Goal: Task Accomplishment & Management: Manage account settings

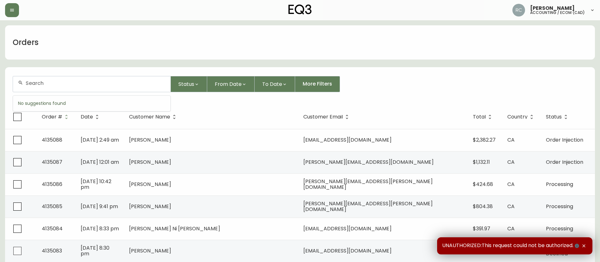
click at [127, 86] on input "text" at bounding box center [96, 83] width 140 height 6
paste input "4134104"
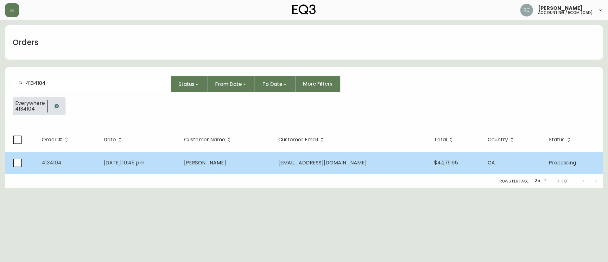
type input "4134104"
click at [273, 158] on td "Kenny Ngu" at bounding box center [226, 163] width 94 height 22
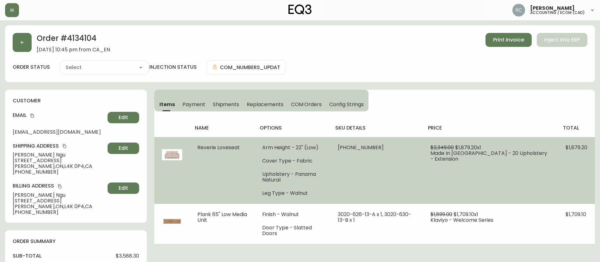
type input "Processing"
select select "PROCESSING"
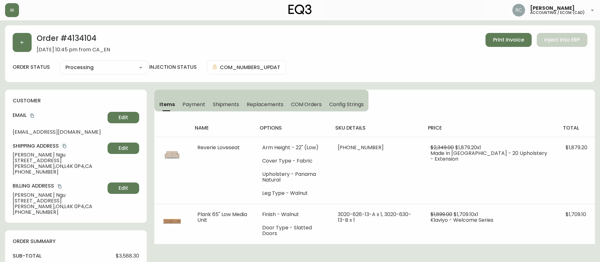
drag, startPoint x: 39, startPoint y: 183, endPoint x: 46, endPoint y: 181, distance: 7.2
click at [39, 183] on h4 "Billing Address" at bounding box center [59, 185] width 92 height 7
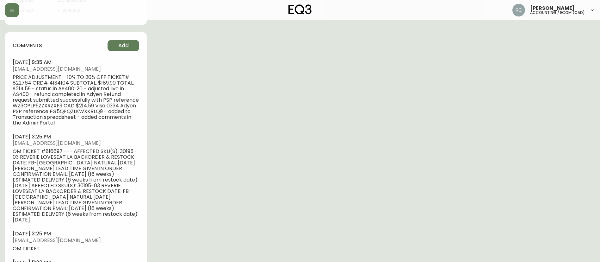
scroll to position [380, 0]
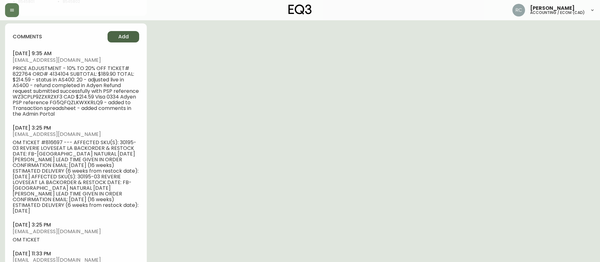
click at [122, 39] on span "Add" at bounding box center [123, 36] width 10 height 7
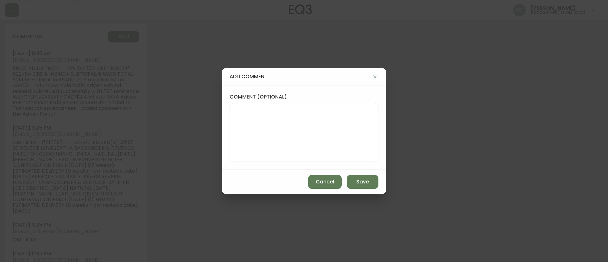
click at [309, 96] on label "comment (optional)" at bounding box center [303, 96] width 149 height 7
click at [309, 107] on textarea "comment (optional)" at bounding box center [304, 132] width 138 height 51
click at [303, 121] on textarea "comment (optional)" at bounding box center [304, 132] width 138 height 51
type textarea "SPLIT SHIP"
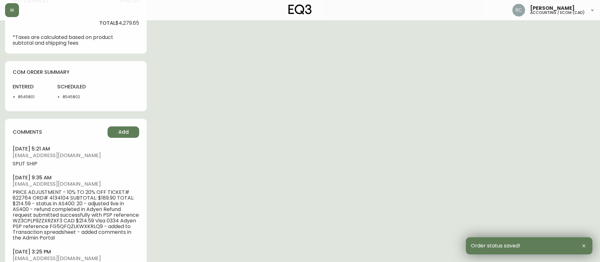
scroll to position [285, 0]
click at [20, 97] on li "8545801" at bounding box center [34, 97] width 32 height 6
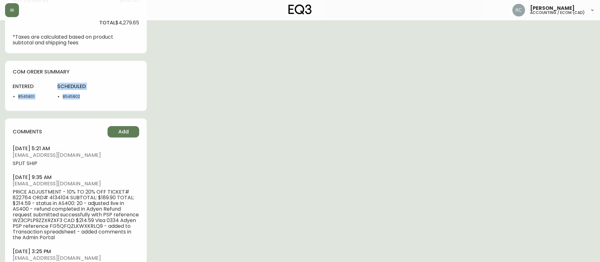
drag, startPoint x: 19, startPoint y: 98, endPoint x: 108, endPoint y: 92, distance: 89.7
click at [108, 92] on div "entered 8545801 scheduled 8545802" at bounding box center [76, 93] width 127 height 20
copy div "8545801 scheduled 8545802"
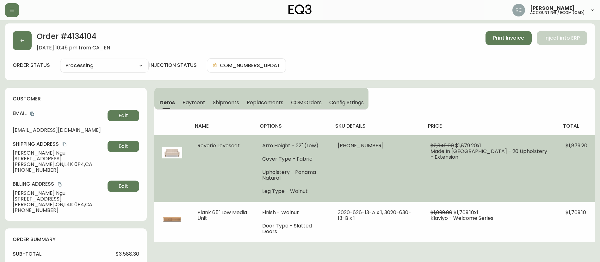
scroll to position [0, 0]
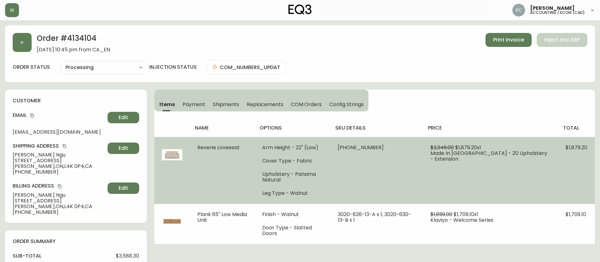
drag, startPoint x: 560, startPoint y: 103, endPoint x: 343, endPoint y: 174, distance: 227.9
click at [560, 103] on div "Items Payment Shipments Replacements COM Orders Config Strings name options sku…" at bounding box center [374, 167] width 441 height 154
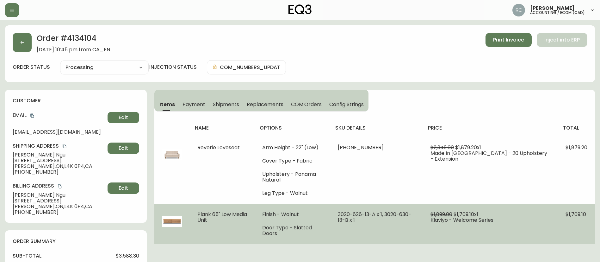
click at [199, 216] on span "Plank 65" Low Media Unit" at bounding box center [222, 216] width 50 height 13
drag, startPoint x: 192, startPoint y: 214, endPoint x: 221, endPoint y: 223, distance: 30.4
click at [221, 223] on td "Plank 65" Low Media Unit" at bounding box center [222, 223] width 65 height 40
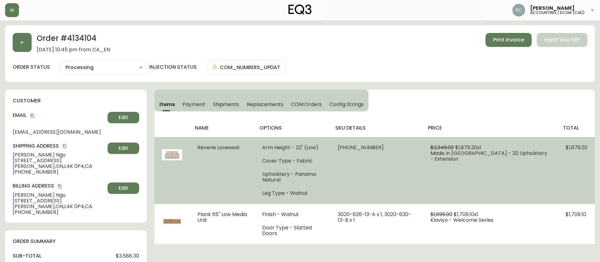
copy span "Plank 65" Low Media Unit"
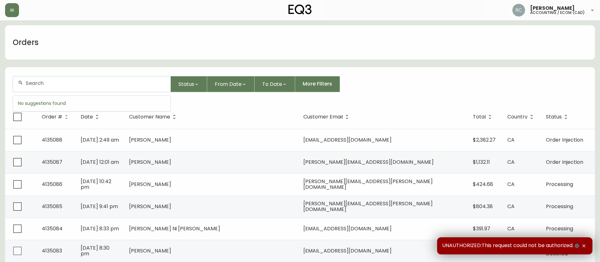
click at [137, 80] on input "text" at bounding box center [96, 83] width 140 height 6
paste input "4134104"
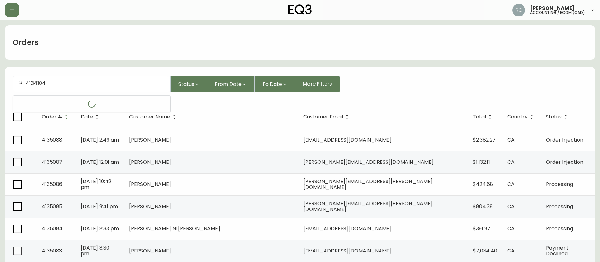
type input "4134104"
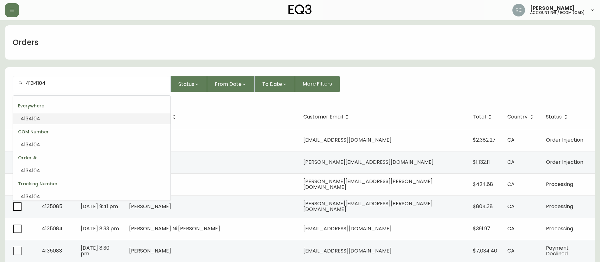
click at [115, 110] on div "Everywhere" at bounding box center [92, 105] width 158 height 15
click at [63, 121] on li "4134104" at bounding box center [92, 118] width 158 height 11
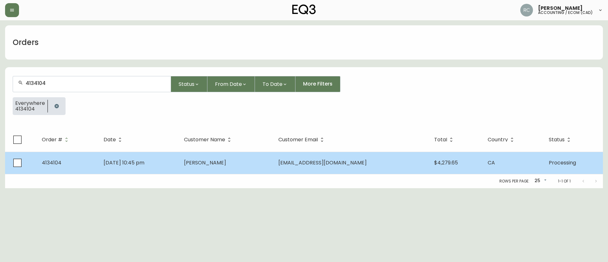
click at [123, 172] on td "[DATE] 10:45 pm" at bounding box center [138, 163] width 81 height 22
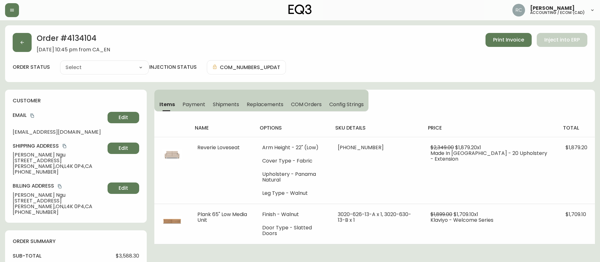
type input "Processing"
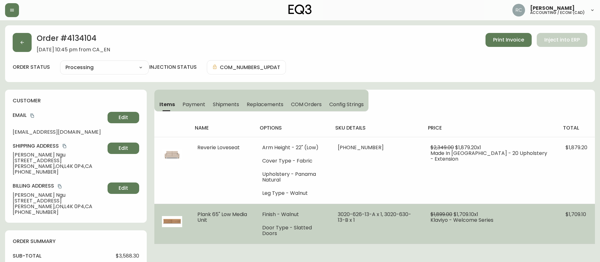
select select "PROCESSING"
click at [199, 214] on span "Plank 65" Low Media Unit" at bounding box center [222, 216] width 50 height 13
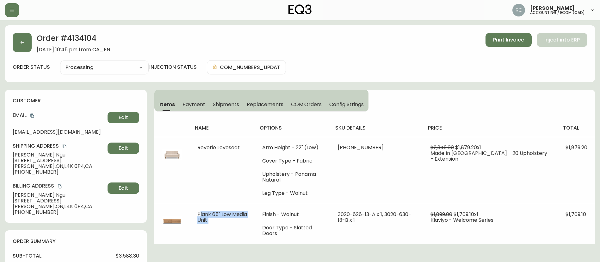
copy span "Plank 65" Low Media Unit"
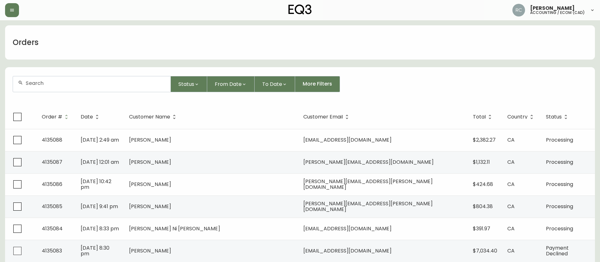
drag, startPoint x: 506, startPoint y: 71, endPoint x: 452, endPoint y: 74, distance: 54.5
click at [506, 72] on form "Status From Date To Date More Filters" at bounding box center [300, 86] width 590 height 36
click at [102, 79] on div at bounding box center [92, 84] width 158 height 16
paste input "4132556"
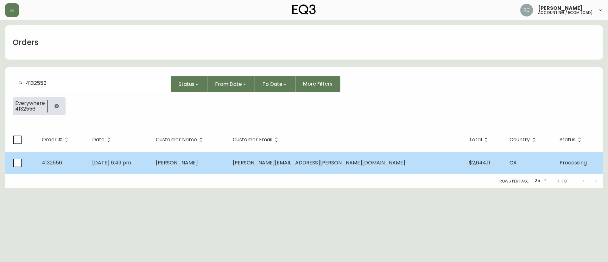
type input "4132556"
click at [228, 159] on td "Steven Sheldon" at bounding box center [189, 163] width 77 height 22
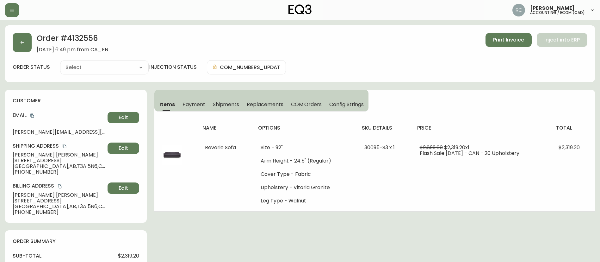
type input "Processing"
select select "PROCESSING"
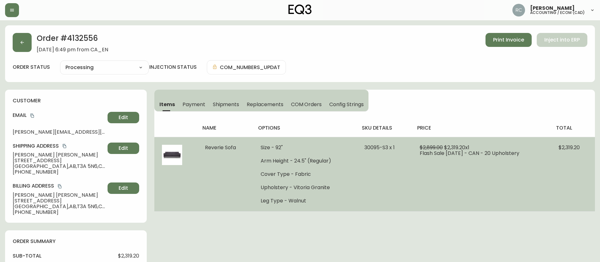
click at [217, 145] on span "Reverie Sofa" at bounding box center [220, 147] width 31 height 7
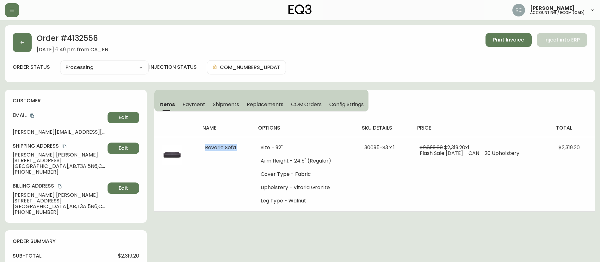
copy span "Reverie Sofa"
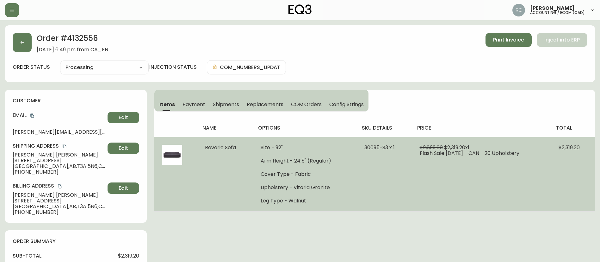
click at [455, 148] on span "$2,319.20 x 1" at bounding box center [456, 147] width 25 height 7
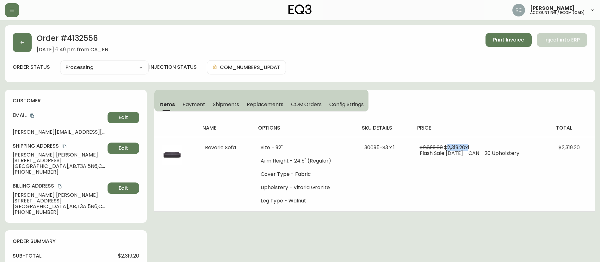
copy span "2,319.20"
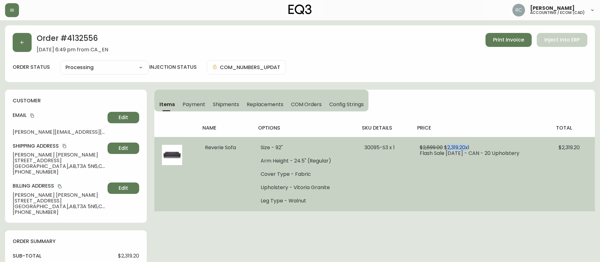
click at [449, 147] on span "$2,319.20 x 1" at bounding box center [456, 147] width 25 height 7
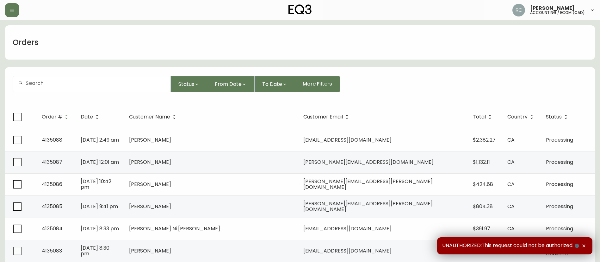
click at [115, 90] on div at bounding box center [92, 84] width 158 height 16
paste input "4133915"
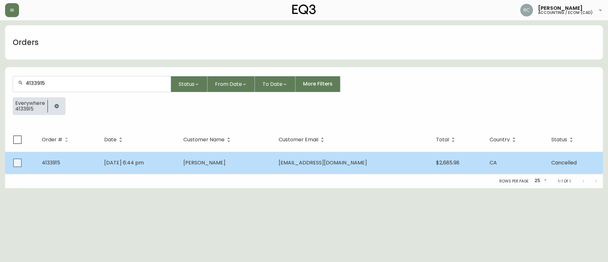
type input "4133915"
click at [273, 167] on td "[PERSON_NAME]" at bounding box center [225, 163] width 95 height 22
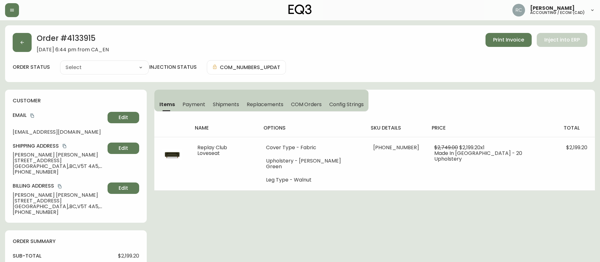
type input "Cancelled"
select select "CANCELLED"
click at [290, 102] on button "COM Orders" at bounding box center [306, 104] width 39 height 14
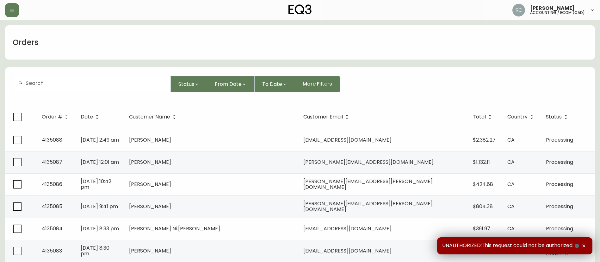
click at [524, 75] on form "Status From Date To Date More Filters" at bounding box center [300, 86] width 590 height 36
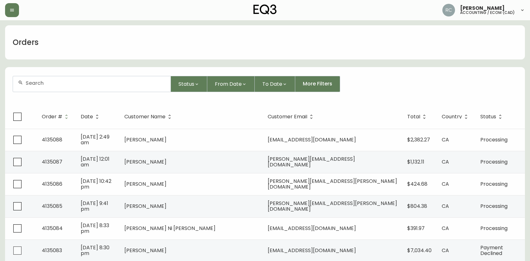
drag, startPoint x: 179, startPoint y: 21, endPoint x: 127, endPoint y: 3, distance: 55.4
click at [120, 2] on div "[PERSON_NAME] accounting / ecom (cad)" at bounding box center [265, 10] width 520 height 20
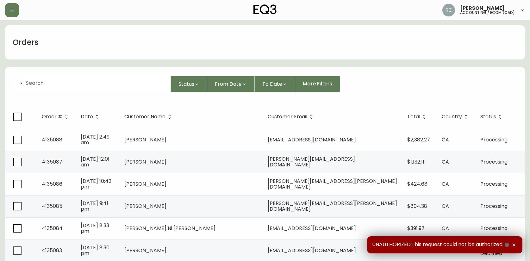
click at [156, 81] on input "text" at bounding box center [96, 83] width 140 height 6
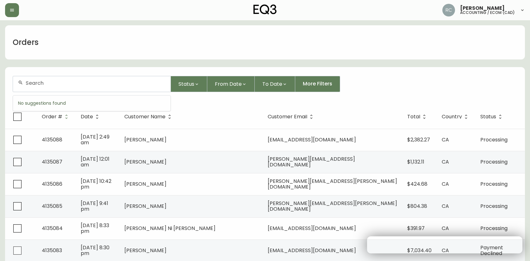
paste input "4134944"
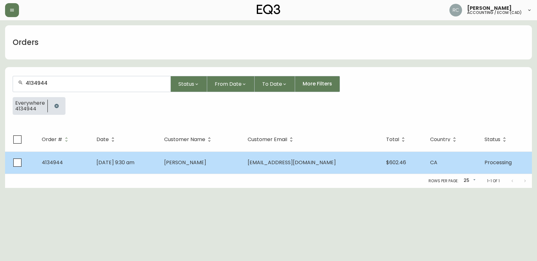
type input "4134944"
click at [149, 160] on td "[DATE] 9:30 am" at bounding box center [125, 163] width 68 height 22
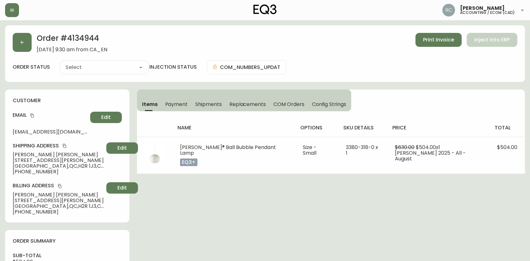
type input "Processing"
select select "PROCESSING"
drag, startPoint x: 210, startPoint y: 46, endPoint x: 203, endPoint y: 65, distance: 20.0
click at [210, 46] on div "Order # 4134944 [DATE] 9:30 am from CA_EN Print Invoice Inject into ERP" at bounding box center [265, 43] width 505 height 20
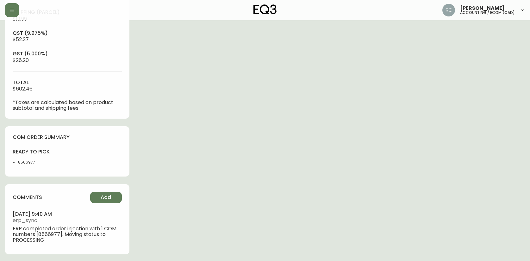
scroll to position [265, 0]
click at [104, 197] on span "Add" at bounding box center [106, 196] width 10 height 7
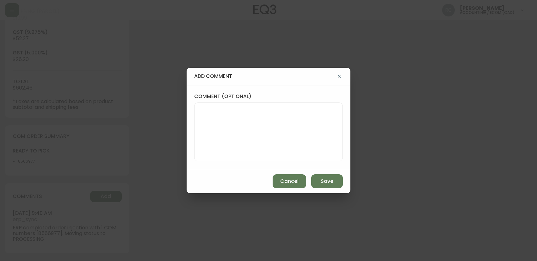
click at [213, 158] on div at bounding box center [268, 132] width 149 height 59
paste textarea "P019729"
type textarea "PO: YP019729"
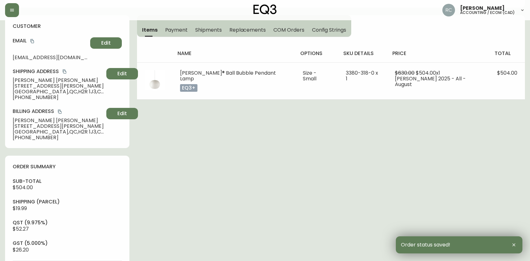
scroll to position [0, 0]
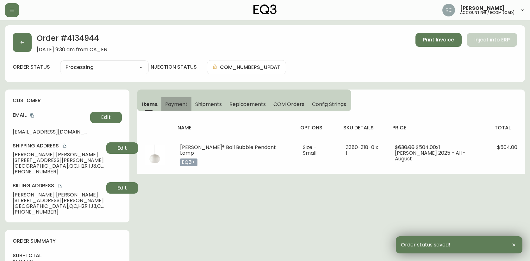
click at [171, 102] on span "Payment" at bounding box center [176, 104] width 23 height 7
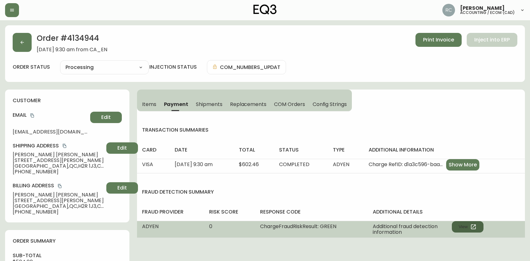
click at [457, 224] on button "View" at bounding box center [468, 226] width 32 height 11
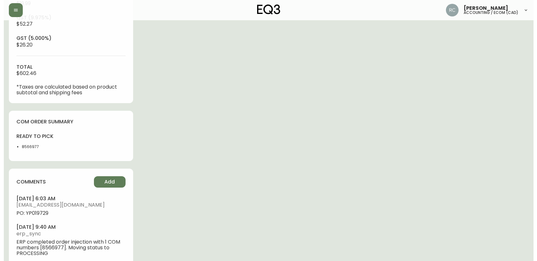
scroll to position [294, 0]
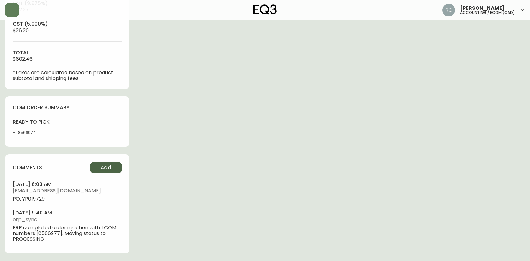
click at [104, 168] on span "Add" at bounding box center [106, 167] width 10 height 7
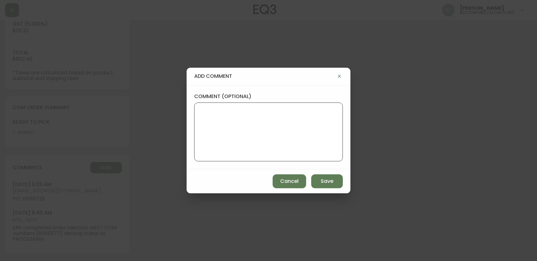
click at [240, 135] on textarea "comment (optional)" at bounding box center [269, 132] width 138 height 51
paste textarea "MANUAL FRAUD REVIEW - APPROVED - same shipping and billing address -"
paste textarea "Based on Adyen's global transaction data Authorization rate of IP address Last …"
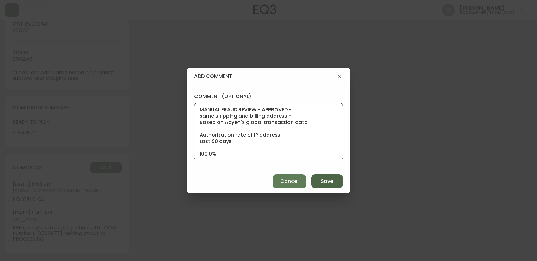
scroll to position [26, 0]
type textarea "MANUAL FRAUD REVIEW - APPROVED - same shipping and billing address - Based on A…"
click at [326, 178] on span "Save" at bounding box center [327, 181] width 13 height 7
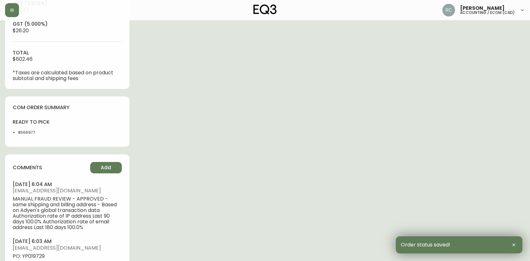
scroll to position [0, 0]
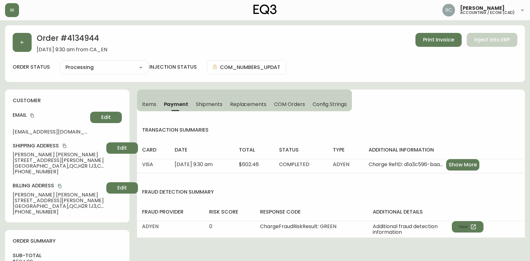
click at [197, 38] on div "Order # 4134944 August 30, 2025 at 9:30 am from CA_EN Print Invoice Inject into…" at bounding box center [265, 43] width 505 height 20
click at [148, 103] on span "Items" at bounding box center [149, 104] width 14 height 7
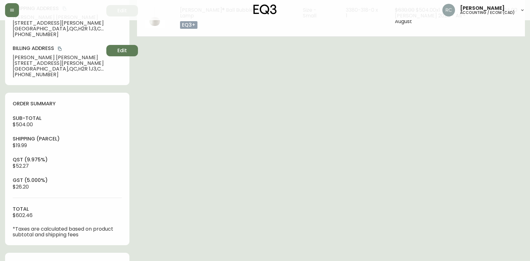
scroll to position [351, 0]
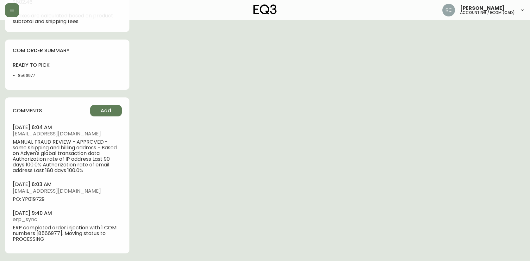
click at [38, 200] on span "PO: YP019729" at bounding box center [67, 199] width 109 height 6
copy span "YP019729"
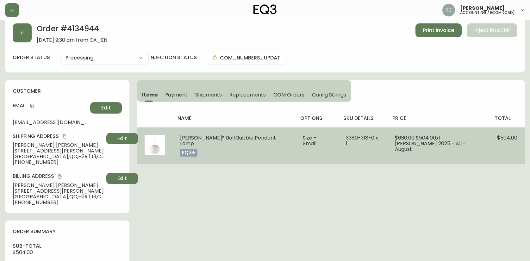
scroll to position [0, 0]
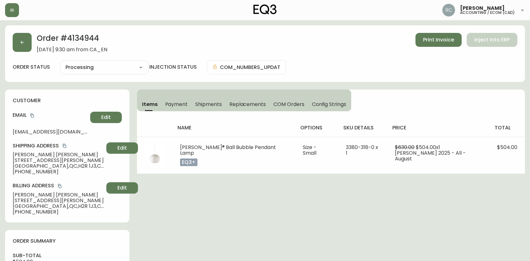
click at [26, 155] on span "François Chauret-Gelinas" at bounding box center [58, 155] width 91 height 6
copy span "François Chauret-Gelinas"
click at [32, 114] on icon "copy" at bounding box center [31, 116] width 3 height 4
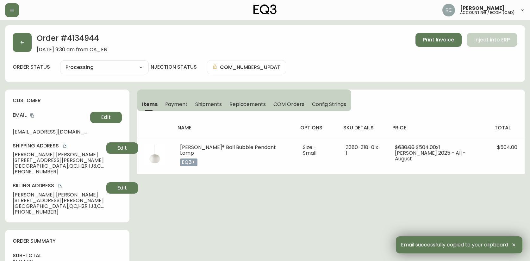
click at [35, 162] on span "4878 avenue Henri-Julien, app 202" at bounding box center [58, 161] width 91 height 6
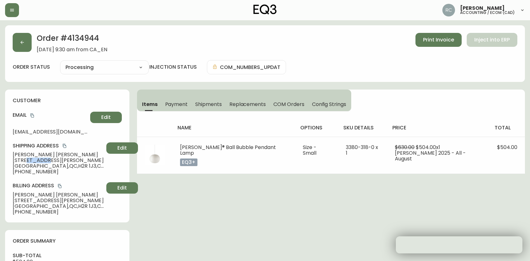
click at [35, 162] on span "4878 avenue Henri-Julien, app 202" at bounding box center [58, 161] width 91 height 6
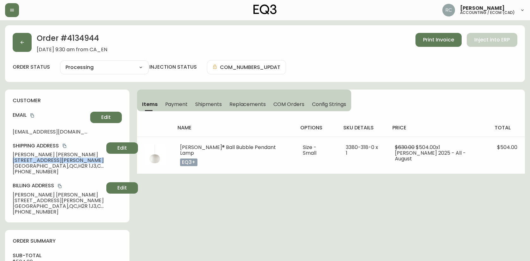
click at [35, 162] on span "4878 avenue Henri-Julien, app 202" at bounding box center [58, 161] width 91 height 6
copy span "4878 avenue Henri-Julien, app 202"
click at [34, 165] on span "Montreal , QC , H2R 1J3 , CA" at bounding box center [58, 166] width 91 height 6
click at [33, 165] on span "Montreal , QC , H2R 1J3 , CA" at bounding box center [58, 166] width 91 height 6
copy span "Montreal"
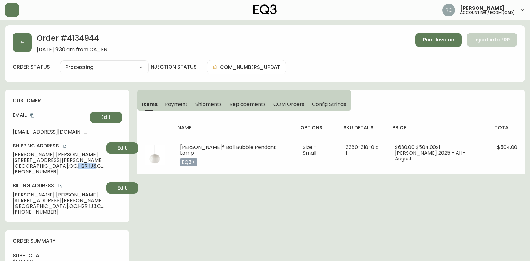
drag, startPoint x: 47, startPoint y: 165, endPoint x: 65, endPoint y: 165, distance: 18.0
click at [65, 165] on span "Montreal , QC , H2R 1J3 , CA" at bounding box center [58, 166] width 91 height 6
copy span "H2R 1J3"
click at [26, 167] on span "Montreal , QC , H2R 1J3 , CA" at bounding box center [58, 166] width 91 height 6
click at [25, 172] on span "+15149135131" at bounding box center [58, 172] width 91 height 6
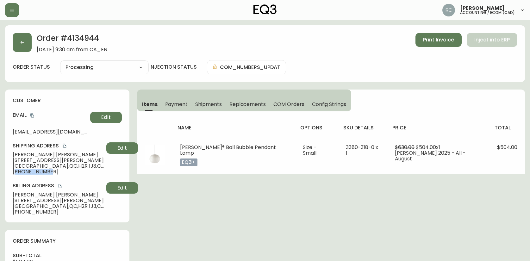
click at [25, 172] on span "+15149135131" at bounding box center [58, 172] width 91 height 6
copy span "15149135131"
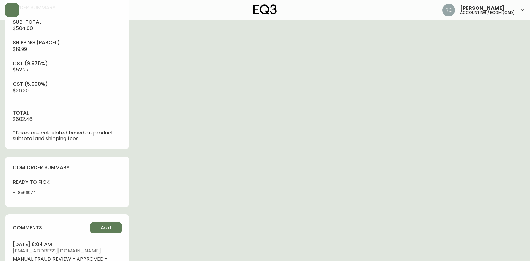
scroll to position [285, 0]
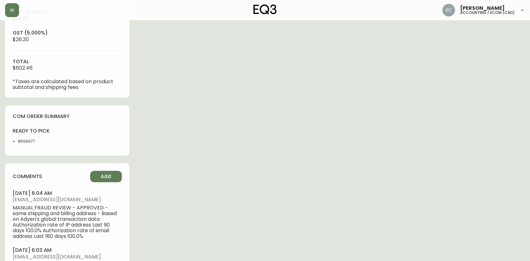
click at [26, 141] on li "8566977" at bounding box center [40, 142] width 45 height 6
copy li "8566977"
click at [202, 170] on div "Order # 4134944 August 30, 2025 at 9:30 am from CA_EN Print Invoice Inject into…" at bounding box center [265, 34] width 520 height 586
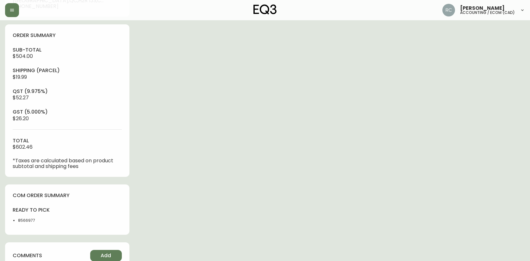
scroll to position [351, 0]
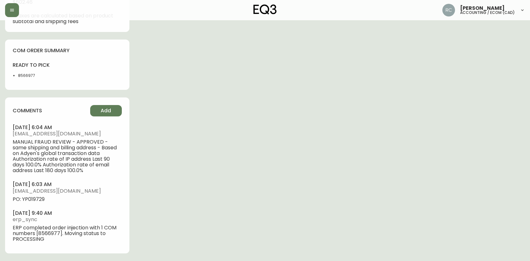
click at [37, 201] on span "PO: YP019729" at bounding box center [67, 199] width 109 height 6
copy span "PO: YP019729"
click at [111, 111] on span "Add" at bounding box center [106, 110] width 10 height 7
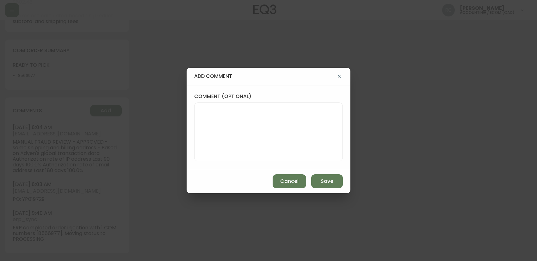
drag, startPoint x: 195, startPoint y: 144, endPoint x: 231, endPoint y: 146, distance: 35.8
click at [196, 145] on div at bounding box center [268, 132] width 149 height 59
paste textarea "PO: YP019729"
type textarea "PO: YP019729"
click at [327, 180] on span "Save" at bounding box center [327, 181] width 13 height 7
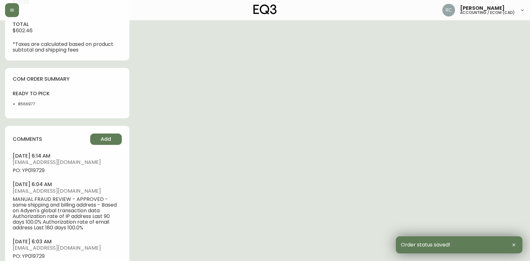
scroll to position [348, 0]
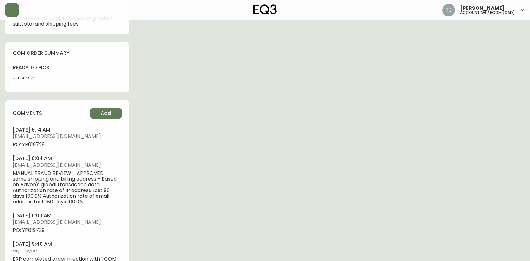
click at [34, 146] on span "PO: YP019729" at bounding box center [67, 145] width 109 height 6
copy span "YP019729"
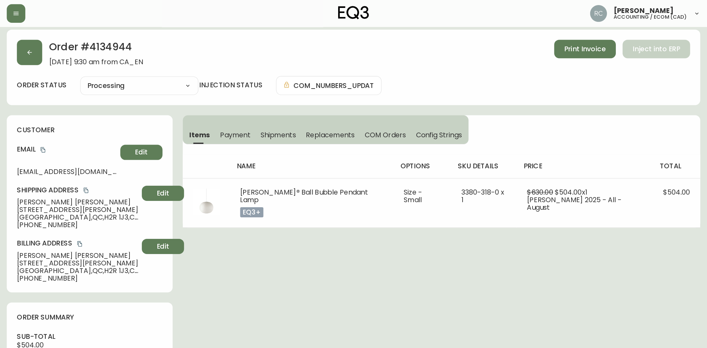
scroll to position [0, 0]
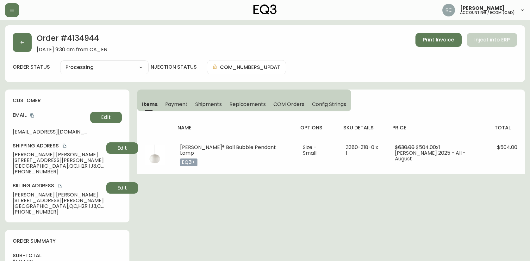
click at [29, 154] on span "François Chauret-Gelinas" at bounding box center [58, 155] width 91 height 6
copy span "François Chauret-Gelinas"
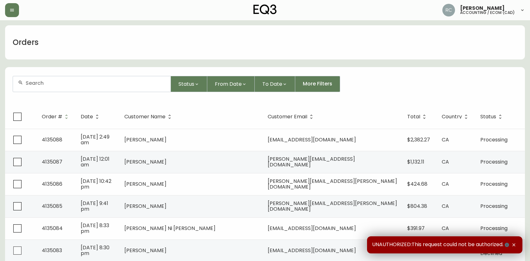
click at [146, 87] on div at bounding box center [92, 84] width 158 height 16
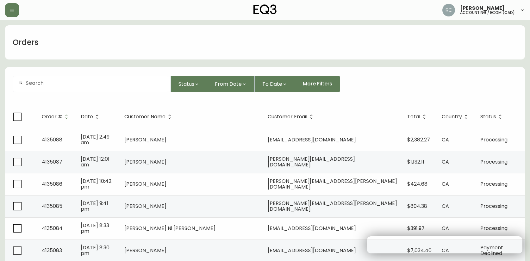
paste input "4134967"
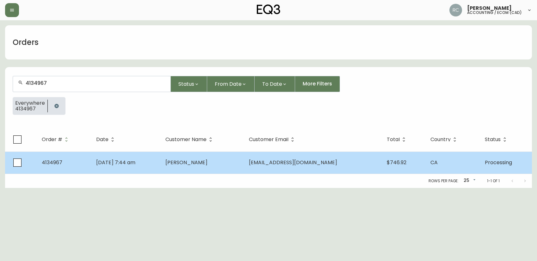
type input "4134967"
click at [157, 157] on td "[DATE] 7:44 am" at bounding box center [125, 163] width 69 height 22
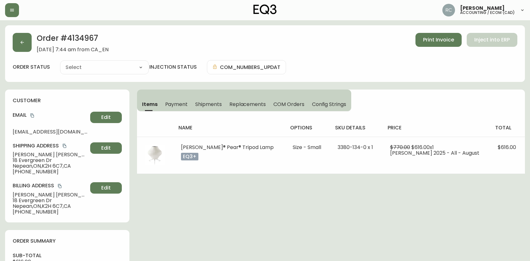
type input "Processing"
select select "PROCESSING"
drag, startPoint x: 195, startPoint y: 225, endPoint x: 180, endPoint y: 222, distance: 15.1
click at [195, 225] on div "Order # 4134967 [DATE] 7:44 am from [GEOGRAPHIC_DATA] Print Invoice Inject into…" at bounding box center [265, 265] width 520 height 480
click at [175, 104] on span "Payment" at bounding box center [176, 104] width 23 height 7
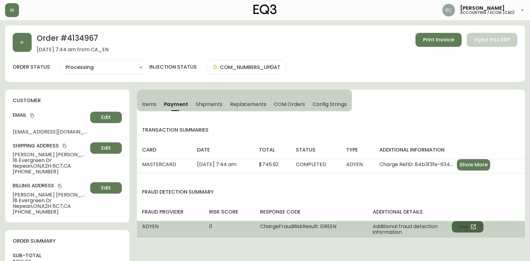
click at [458, 227] on button "View" at bounding box center [468, 226] width 32 height 11
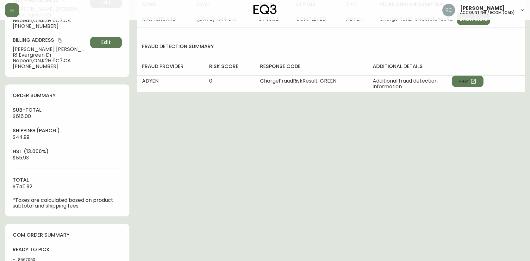
scroll to position [244, 0]
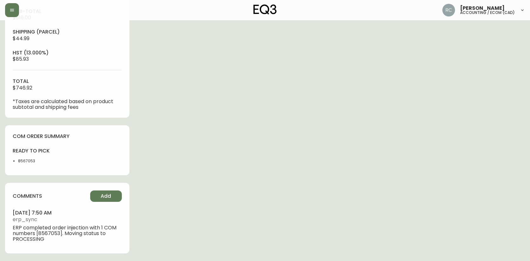
click at [115, 202] on div "comments Add [DATE] 7:50 am erp_sync ERP completed order injection with 1 COM n…" at bounding box center [67, 218] width 124 height 70
drag, startPoint x: 253, startPoint y: 122, endPoint x: 242, endPoint y: 130, distance: 12.9
click at [253, 122] on div "Order # 4134967 [DATE] 7:44 am from [GEOGRAPHIC_DATA] Print Invoice Inject into…" at bounding box center [265, 21] width 520 height 480
click at [110, 195] on span "Add" at bounding box center [106, 196] width 10 height 7
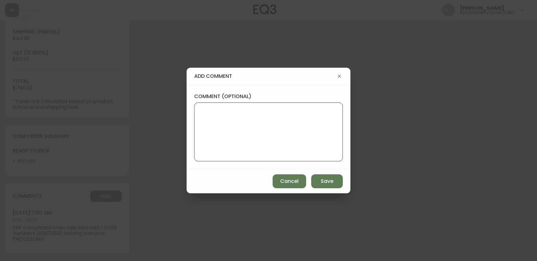
click at [266, 110] on textarea "comment (optional)" at bounding box center [269, 132] width 138 height 51
paste textarea "MANUAL FRAUD REVIEW - APPROVED - same shipping and billing address -"
paste textarea "Time since an authorized payment was first seen with email address 2yr 347d"
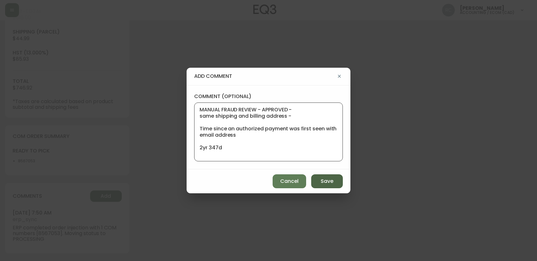
type textarea "MANUAL FRAUD REVIEW - APPROVED - same shipping and billing address - Time since…"
click at [324, 183] on span "Save" at bounding box center [327, 181] width 13 height 7
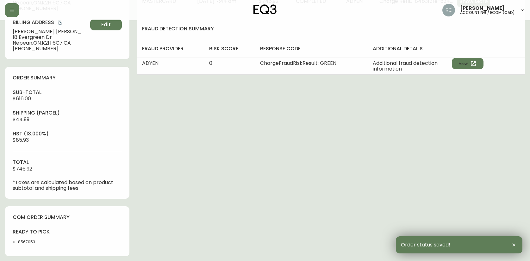
scroll to position [0, 0]
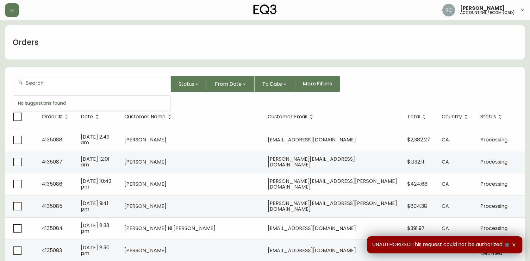
click at [159, 83] on input "text" at bounding box center [96, 83] width 140 height 6
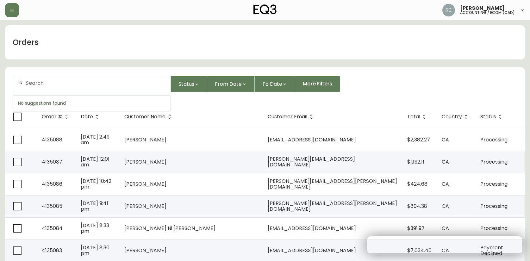
paste input "4135003"
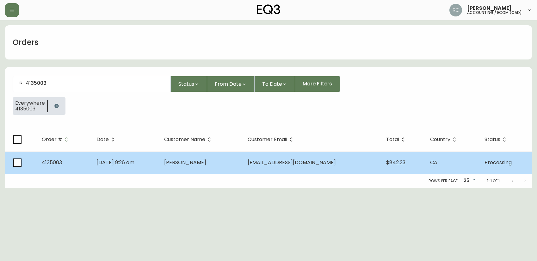
type input "4135003"
click at [154, 164] on td "Sep 01 2025, 9:26 am" at bounding box center [125, 163] width 68 height 22
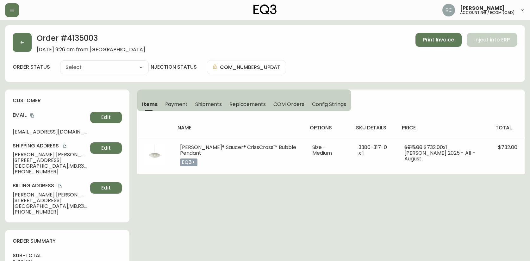
type input "Processing"
select select "PROCESSING"
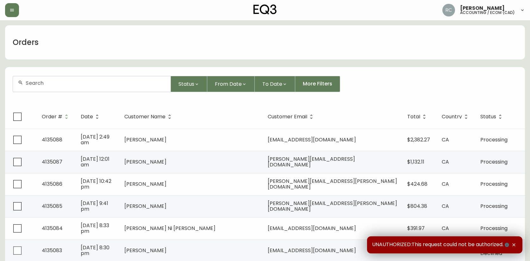
click at [84, 70] on form "Status From Date To Date More Filters" at bounding box center [265, 86] width 520 height 36
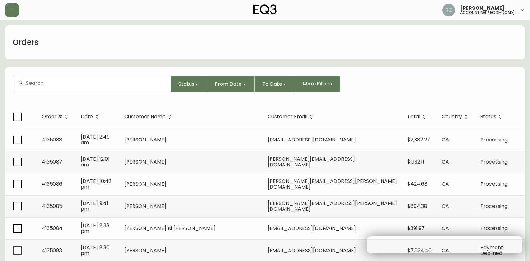
click at [80, 80] on input "text" at bounding box center [96, 83] width 140 height 6
paste input "4135031"
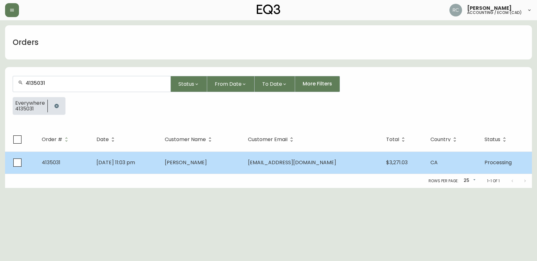
type input "4135031"
click at [153, 161] on td "[DATE] 11:03 pm" at bounding box center [125, 163] width 68 height 22
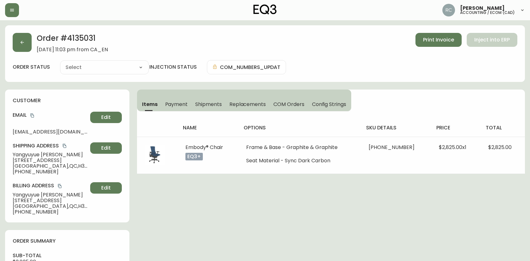
type input "Processing"
select select "PROCESSING"
click at [165, 96] on div "Items Payment Shipments Replacements COM Orders Config Strings" at bounding box center [244, 101] width 214 height 22
click at [168, 102] on span "Payment" at bounding box center [176, 104] width 23 height 7
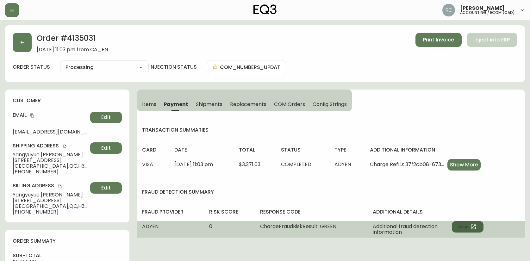
click at [465, 227] on button "View" at bounding box center [468, 226] width 32 height 11
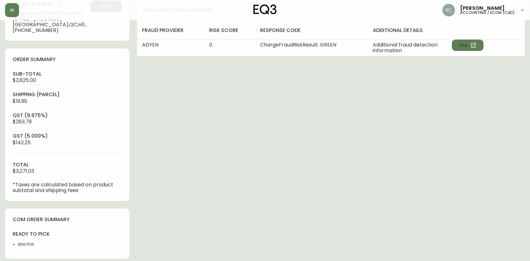
scroll to position [265, 0]
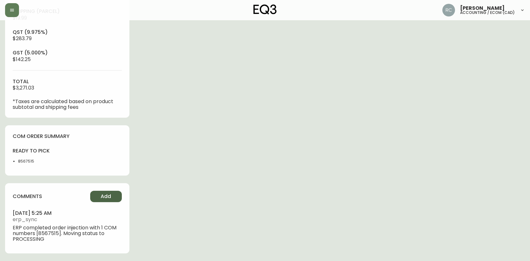
click at [113, 196] on button "Add" at bounding box center [106, 196] width 32 height 11
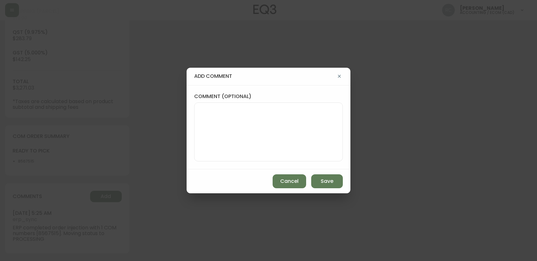
drag, startPoint x: 170, startPoint y: 96, endPoint x: 166, endPoint y: 115, distance: 19.3
click at [170, 96] on div "add comment comment (optional) Cancel Save" at bounding box center [268, 130] width 537 height 261
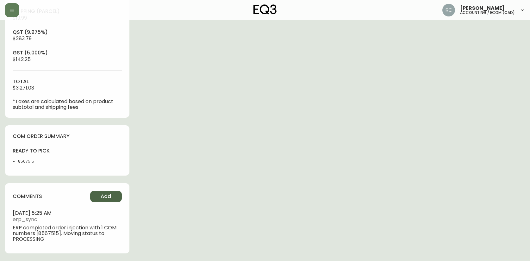
click at [105, 193] on span "Add" at bounding box center [106, 196] width 10 height 7
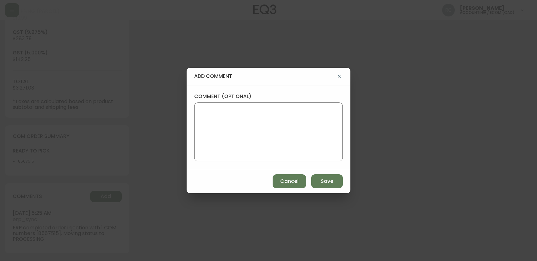
click at [255, 150] on textarea "comment (optional)" at bounding box center [269, 132] width 138 height 51
paste textarea "MANUAL FRAUD REVIEW - APPROVED - same shipping and billing address -"
type textarea "MANUAL FRAUD REVIEW - APPROVED - same shipping and billing address -"
click at [152, 142] on div "add comment comment (optional) MANUAL FRAUD REVIEW - APPROVED - same shipping a…" at bounding box center [268, 130] width 537 height 261
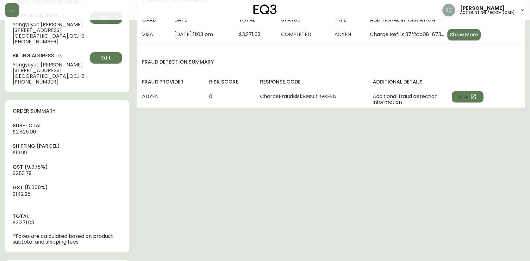
scroll to position [0, 0]
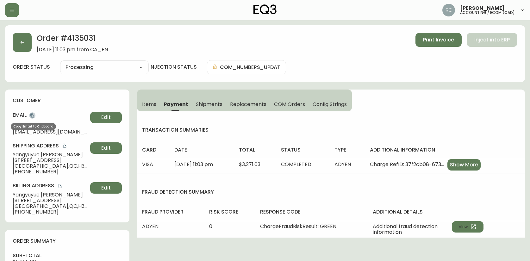
click at [34, 116] on icon "copy" at bounding box center [32, 115] width 4 height 4
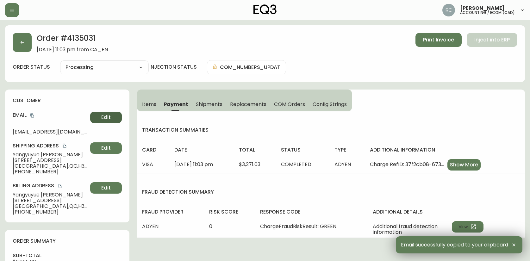
click at [109, 122] on button "Edit" at bounding box center [106, 117] width 32 height 11
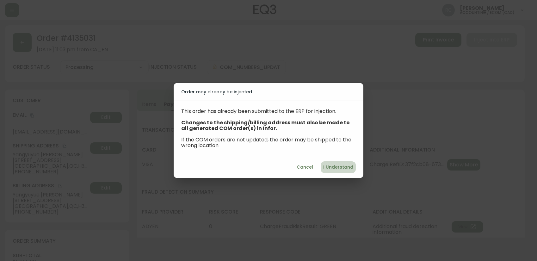
click at [340, 164] on span "I Understand" at bounding box center [338, 167] width 30 height 8
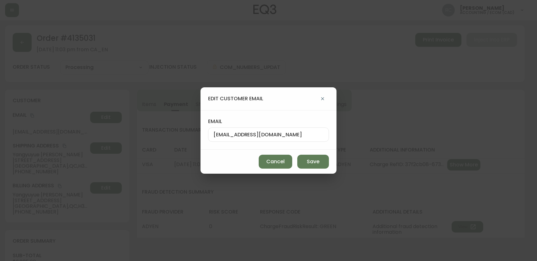
click at [263, 138] on div "marksburns68237@gmail.com" at bounding box center [268, 135] width 121 height 14
paste input "7"
type input "marksburns67237@gmail.com"
click at [318, 161] on span "Save" at bounding box center [313, 161] width 13 height 7
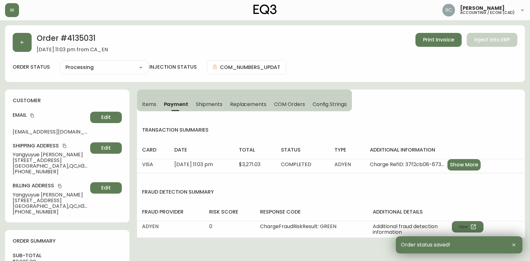
drag, startPoint x: 202, startPoint y: 45, endPoint x: 125, endPoint y: 33, distance: 77.8
click at [202, 45] on div "Order # 4135031 September 1, 2025 at 11:03 pm from CA_EN Print Invoice Inject i…" at bounding box center [265, 43] width 505 height 20
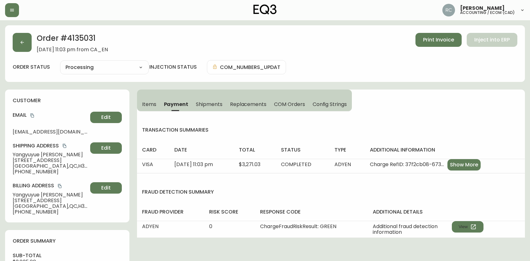
click at [88, 39] on h2 "Order # 4135031" at bounding box center [72, 40] width 71 height 14
copy h2 "4135031"
click at [223, 38] on div "Order # 4135031 September 1, 2025 at 11:03 pm from CA_EN Print Invoice Inject i…" at bounding box center [265, 43] width 505 height 20
click at [224, 40] on div "Order # 4135031 September 1, 2025 at 11:03 pm from CA_EN Print Invoice Inject i…" at bounding box center [265, 43] width 505 height 20
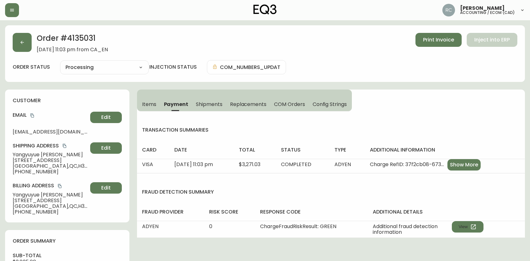
click at [212, 46] on div "Order # 4135031 September 1, 2025 at 11:03 pm from CA_EN Print Invoice Inject i…" at bounding box center [265, 43] width 505 height 20
click at [148, 104] on span "Items" at bounding box center [149, 104] width 14 height 7
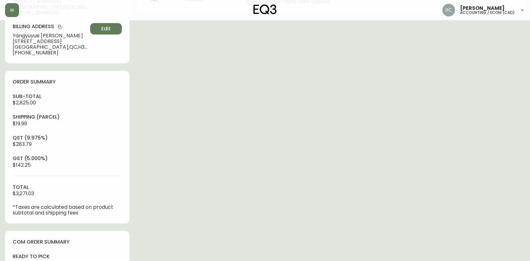
scroll to position [265, 0]
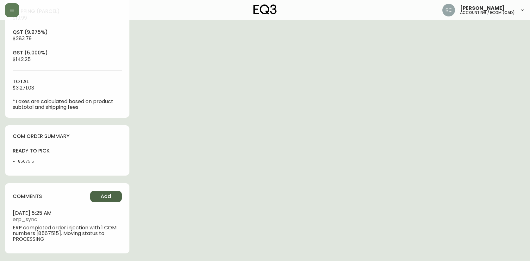
click at [105, 200] on button "Add" at bounding box center [106, 196] width 32 height 11
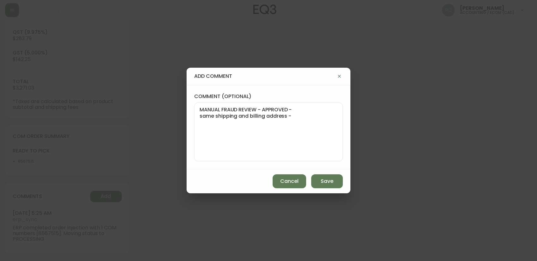
click at [255, 149] on textarea "MANUAL FRAUD REVIEW - APPROVED - same shipping and billing address -" at bounding box center [269, 132] width 138 height 51
paste textarea "#825948"
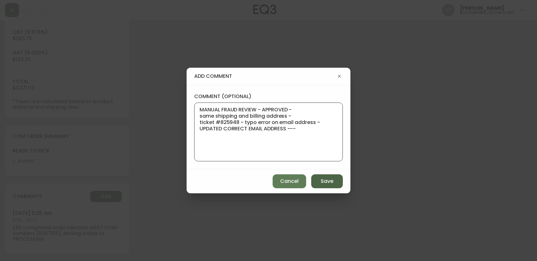
type textarea "MANUAL FRAUD REVIEW - APPROVED - same shipping and billing address - ticket #82…"
click at [321, 180] on span "Save" at bounding box center [327, 181] width 13 height 7
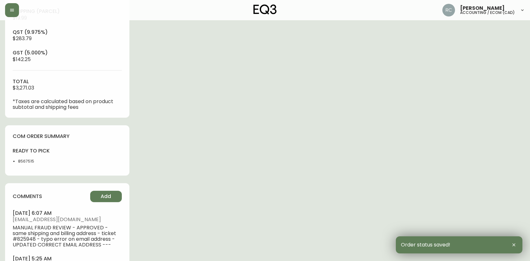
click at [25, 159] on li "8567515" at bounding box center [40, 162] width 45 height 6
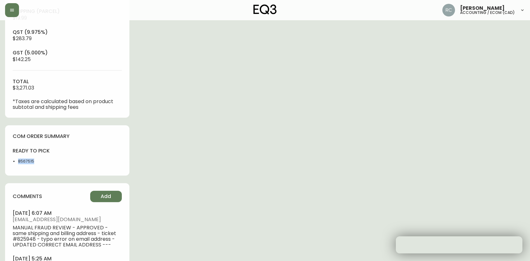
click at [25, 159] on li "8567515" at bounding box center [40, 162] width 45 height 6
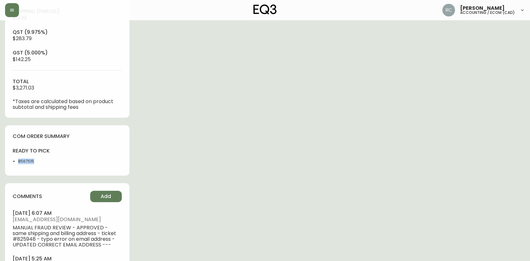
copy li "8567515"
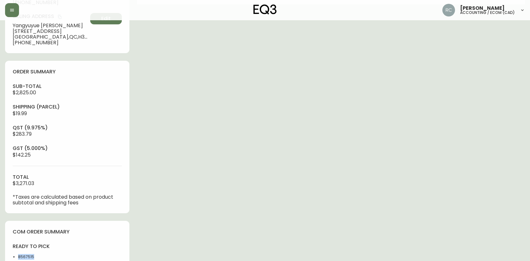
scroll to position [0, 0]
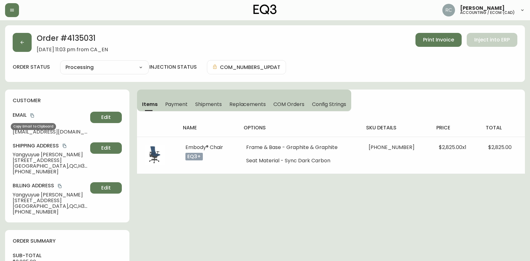
click at [33, 115] on icon "copy" at bounding box center [31, 116] width 3 height 4
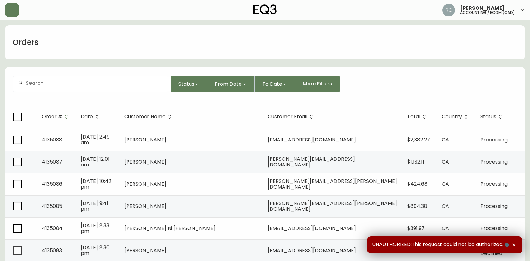
click at [79, 82] on input "text" at bounding box center [96, 83] width 140 height 6
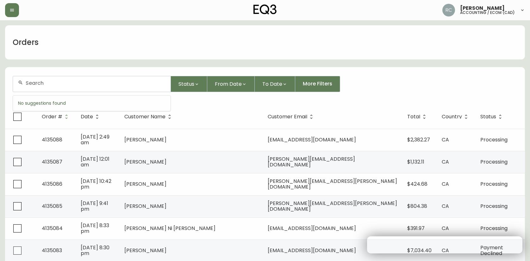
paste input "[EMAIL_ADDRESS][DOMAIN_NAME]"
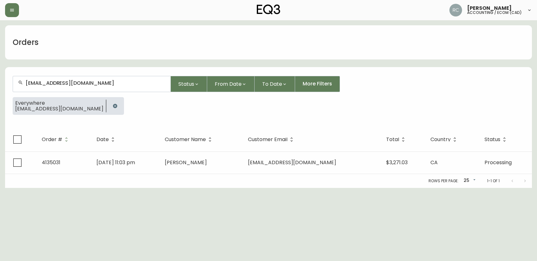
type input "[EMAIL_ADDRESS][DOMAIN_NAME]"
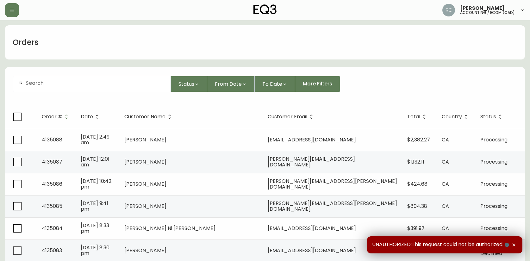
click at [147, 86] on div at bounding box center [92, 84] width 158 height 16
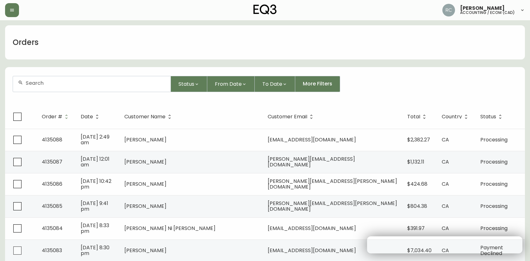
paste input "4135035"
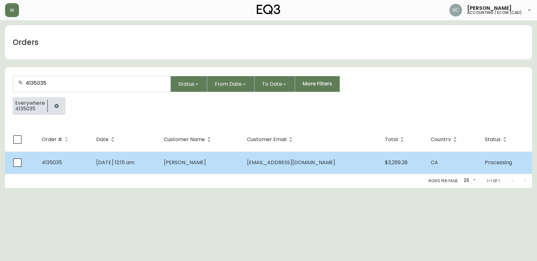
type input "4135035"
click at [229, 159] on td "Scott Cairns" at bounding box center [200, 163] width 83 height 22
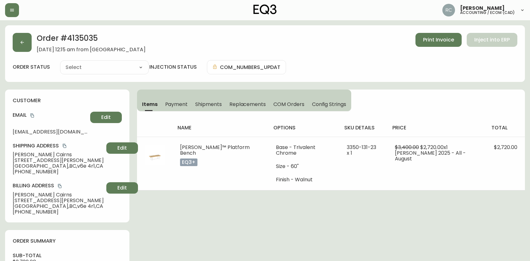
type input "Processing"
select select "PROCESSING"
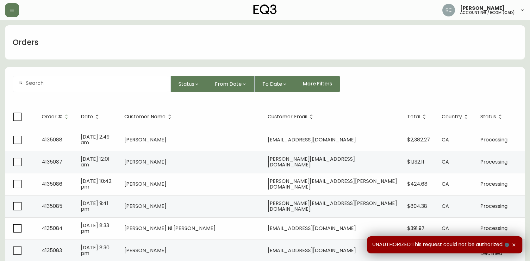
click at [86, 88] on div at bounding box center [92, 84] width 158 height 16
paste input "4135052"
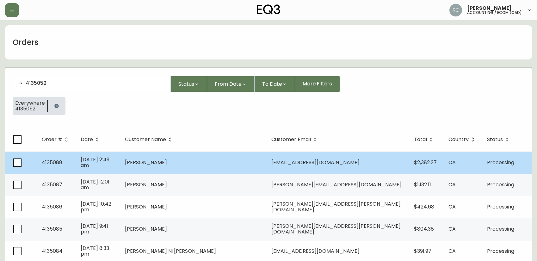
type input "4135052"
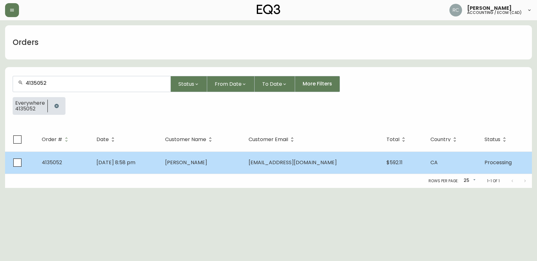
click at [233, 164] on td "[PERSON_NAME]" at bounding box center [202, 163] width 84 height 22
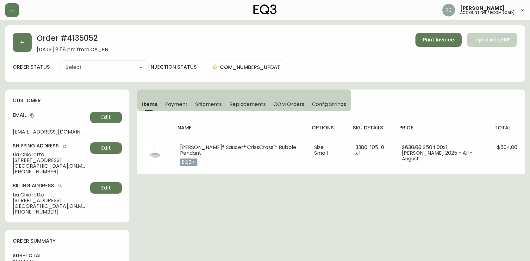
type input "Processing"
select select "PROCESSING"
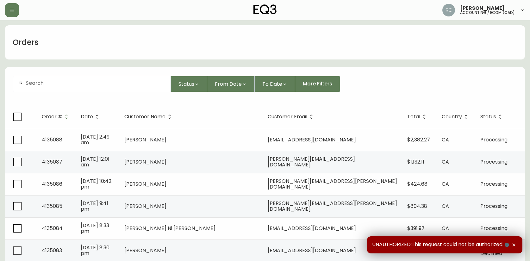
click at [157, 83] on input "text" at bounding box center [96, 83] width 140 height 6
paste input "4135064"
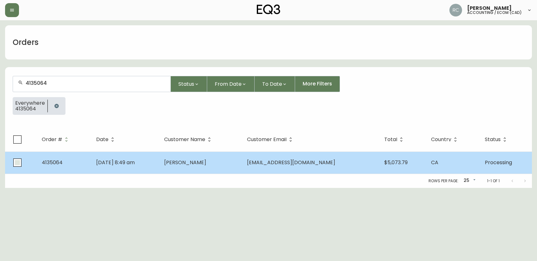
type input "4135064"
click at [200, 161] on span "[PERSON_NAME]" at bounding box center [185, 162] width 42 height 7
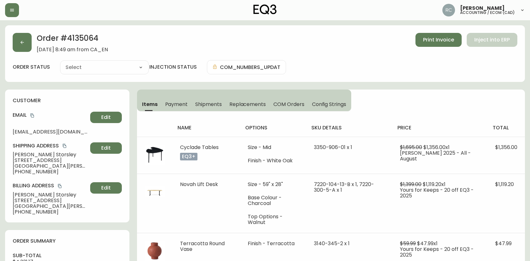
type input "Processing"
select select "PROCESSING"
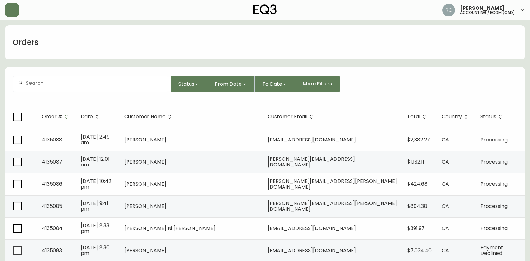
click at [82, 80] on input "text" at bounding box center [96, 83] width 140 height 6
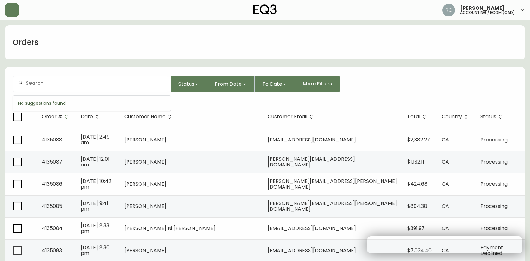
paste input "4135067"
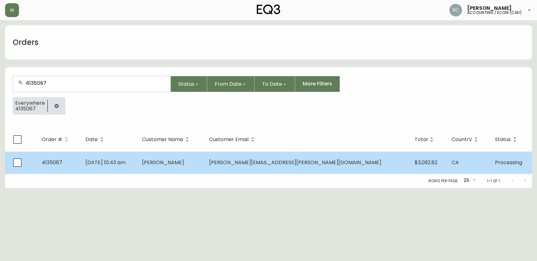
type input "4135067"
click at [184, 164] on span "[PERSON_NAME]" at bounding box center [163, 162] width 42 height 7
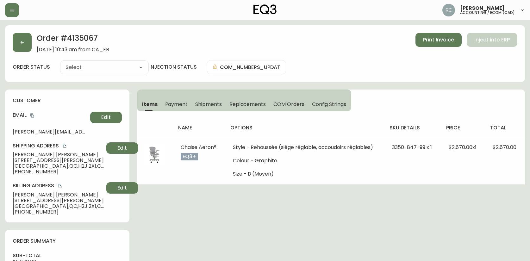
type input "Processing"
select select "PROCESSING"
click at [180, 104] on span "Payment" at bounding box center [176, 104] width 23 height 7
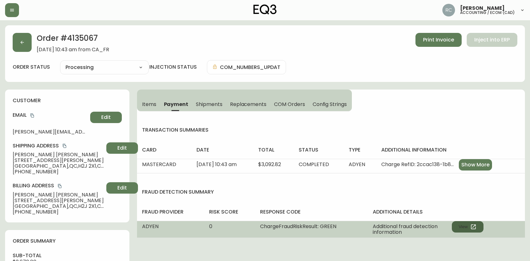
click at [471, 225] on icon "button" at bounding box center [473, 227] width 6 height 6
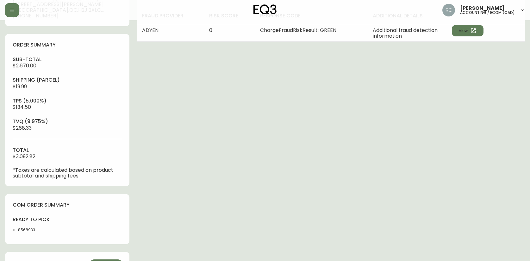
scroll to position [265, 0]
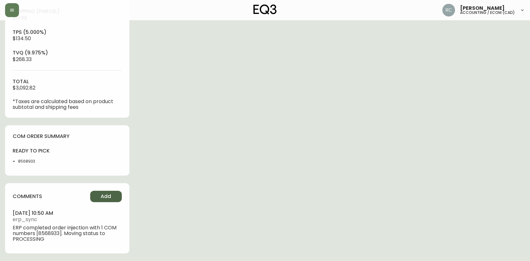
click at [101, 200] on button "Add" at bounding box center [106, 196] width 32 height 11
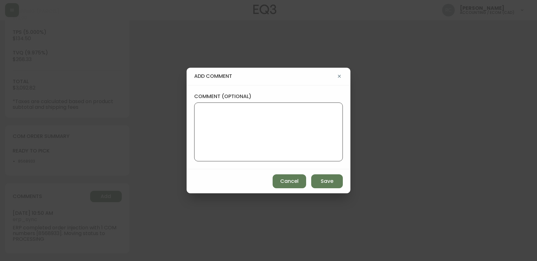
drag, startPoint x: 218, startPoint y: 124, endPoint x: 260, endPoint y: 74, distance: 65.1
click at [218, 124] on textarea "comment (optional)" at bounding box center [269, 132] width 138 height 51
paste textarea "MANUAL FRAUD REVIEW - APPROVED - same shipping and billing address -"
type textarea "MANUAL FRAUD REVIEW - APPROVED - same shipping and billing address -"
click at [403, 152] on div "add comment comment (optional) MANUAL FRAUD REVIEW - APPROVED - same shipping a…" at bounding box center [268, 130] width 537 height 261
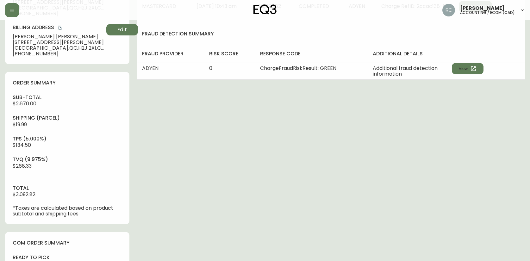
scroll to position [0, 0]
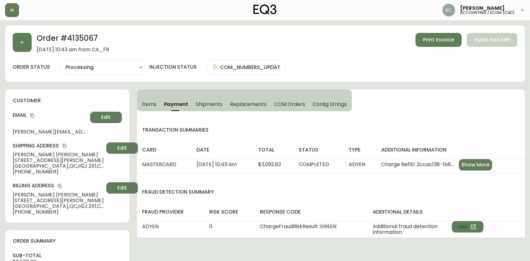
click at [152, 105] on span "Items" at bounding box center [149, 104] width 14 height 7
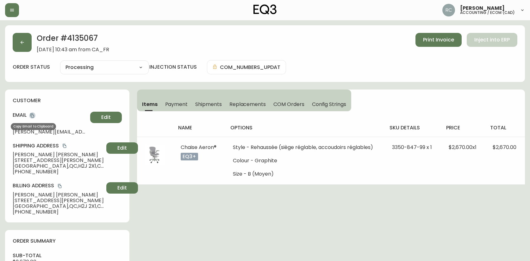
click at [32, 113] on button "copy" at bounding box center [32, 115] width 6 height 6
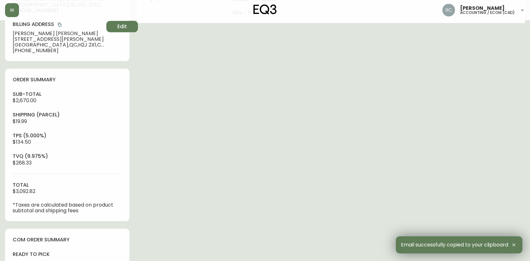
scroll to position [265, 0]
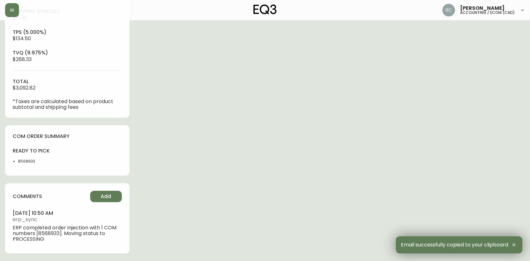
click at [105, 203] on div "comments Add september 03, 2025 at 10:50 am erp_sync ERP completed order inject…" at bounding box center [67, 218] width 124 height 70
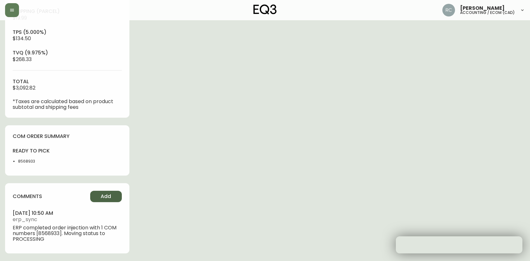
click at [109, 200] on span "Add" at bounding box center [106, 196] width 10 height 7
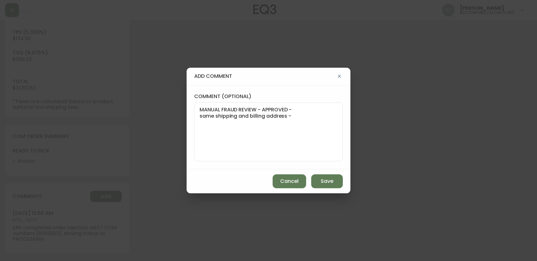
click at [308, 128] on textarea "MANUAL FRAUD REVIEW - APPROVED - same shipping and billing address -" at bounding box center [269, 132] width 138 height 51
paste textarea "CUST# 1101848387 ORD# 1101863556"
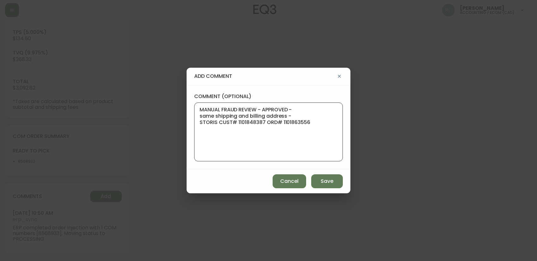
click at [266, 120] on textarea "MANUAL FRAUD REVIEW - APPROVED - same shipping and billing address - STORIS CUS…" at bounding box center [269, 132] width 138 height 51
click at [334, 125] on textarea "MANUAL FRAUD REVIEW - APPROVED - same shipping and billing address - STORIS CUS…" at bounding box center [269, 132] width 138 height 51
type textarea "MANUAL FRAUD REVIEW - APPROVED - same shipping and billing address - STORIS CUS…"
drag, startPoint x: 136, startPoint y: 152, endPoint x: 111, endPoint y: 131, distance: 33.0
click at [133, 151] on div "add comment comment (optional) MANUAL FRAUD REVIEW - APPROVED - same shipping a…" at bounding box center [268, 130] width 537 height 261
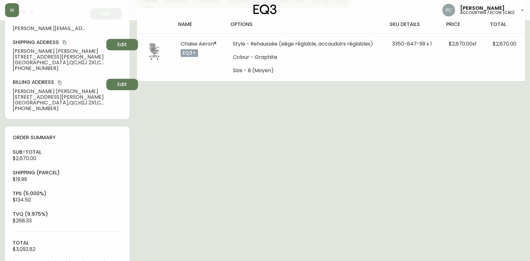
scroll to position [0, 0]
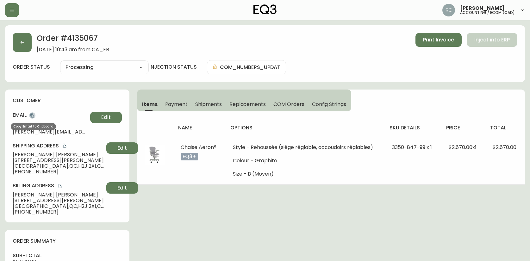
click at [31, 113] on icon "copy" at bounding box center [32, 115] width 4 height 4
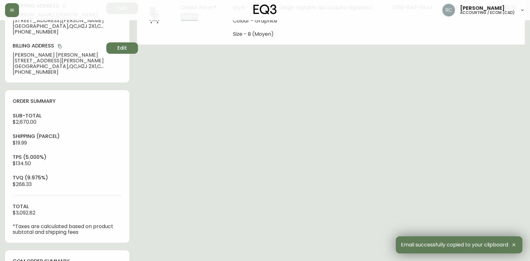
scroll to position [265, 0]
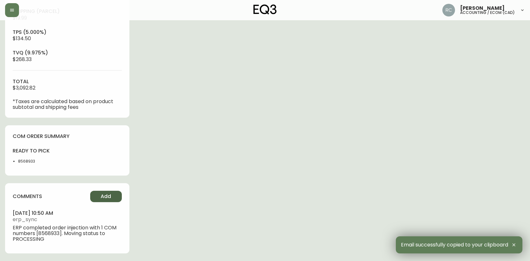
click at [108, 198] on span "Add" at bounding box center [106, 196] width 10 height 7
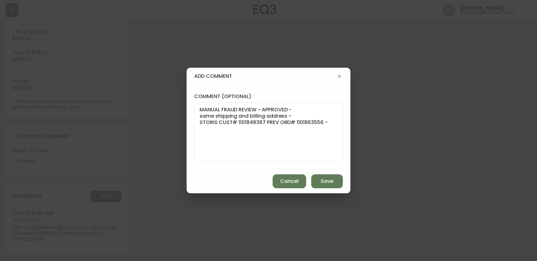
click at [334, 122] on textarea "MANUAL FRAUD REVIEW - APPROVED - same shipping and billing address - STORIS CUS…" at bounding box center [269, 132] width 138 height 51
paste textarea "4109385, 4095878, 4093681"
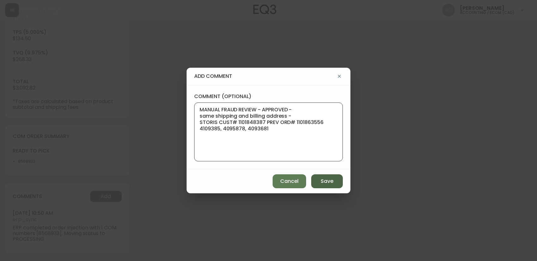
type textarea "MANUAL FRAUD REVIEW - APPROVED - same shipping and billing address - STORIS CUS…"
drag, startPoint x: 331, startPoint y: 178, endPoint x: 327, endPoint y: 177, distance: 4.2
click at [331, 178] on span "Save" at bounding box center [327, 181] width 13 height 7
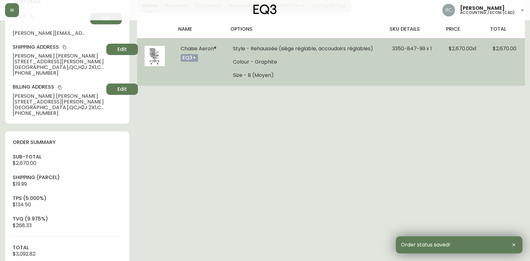
scroll to position [0, 0]
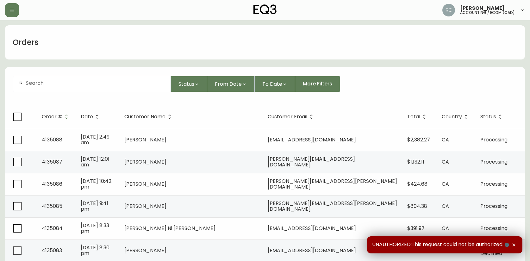
click at [97, 77] on div at bounding box center [92, 84] width 158 height 16
paste input "[PERSON_NAME][EMAIL_ADDRESS][PERSON_NAME][DOMAIN_NAME]"
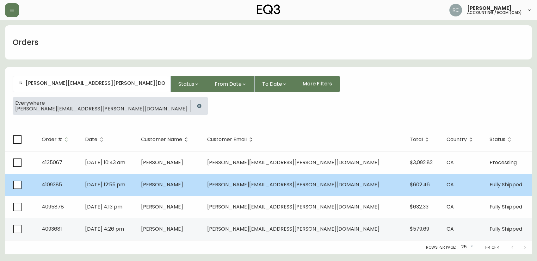
type input "[PERSON_NAME][EMAIL_ADDRESS][PERSON_NAME][DOMAIN_NAME]"
drag, startPoint x: 43, startPoint y: 184, endPoint x: 71, endPoint y: 181, distance: 27.7
click at [71, 181] on td "4109385" at bounding box center [58, 185] width 43 height 22
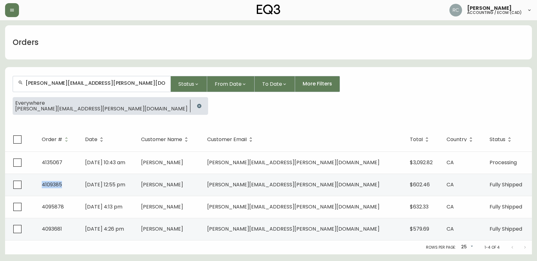
copy span "4109385"
click at [175, 112] on div "Everywhere [PERSON_NAME][EMAIL_ADDRESS][PERSON_NAME][DOMAIN_NAME]" at bounding box center [269, 108] width 512 height 23
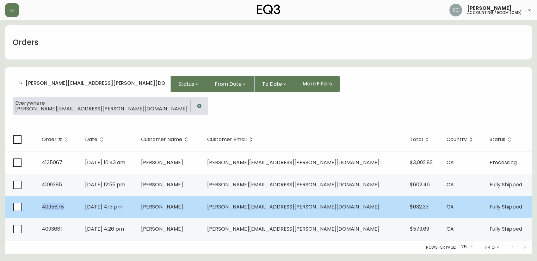
drag, startPoint x: 40, startPoint y: 205, endPoint x: 91, endPoint y: 206, distance: 51.3
click at [91, 206] on tr "4095878 [DATE] 4:13 pm [PERSON_NAME] [PERSON_NAME][EMAIL_ADDRESS][PERSON_NAME][…" at bounding box center [268, 207] width 527 height 22
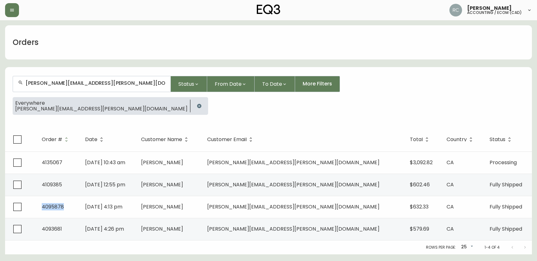
copy span "4095878"
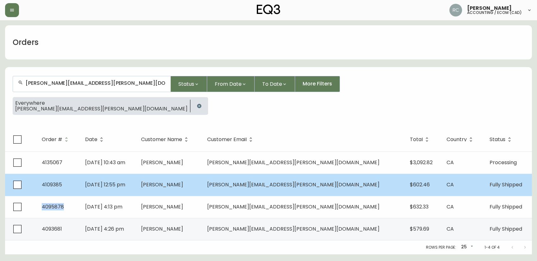
drag, startPoint x: 185, startPoint y: 110, endPoint x: 125, endPoint y: 192, distance: 101.9
click at [185, 110] on div "Everywhere [PERSON_NAME][EMAIL_ADDRESS][PERSON_NAME][DOMAIN_NAME]" at bounding box center [269, 108] width 512 height 23
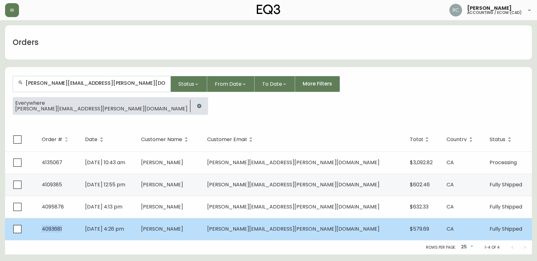
drag, startPoint x: 40, startPoint y: 228, endPoint x: 79, endPoint y: 227, distance: 39.2
click at [79, 227] on td "4093681" at bounding box center [58, 229] width 43 height 22
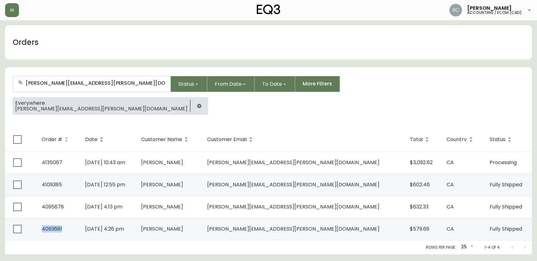
copy span "4093681"
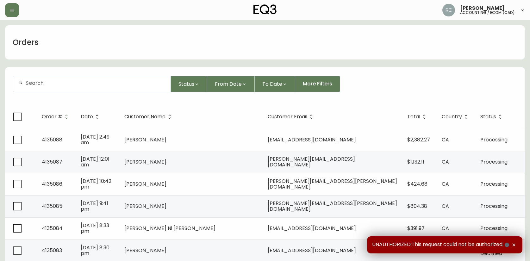
click at [153, 84] on input "text" at bounding box center [96, 83] width 140 height 6
paste input "4135067"
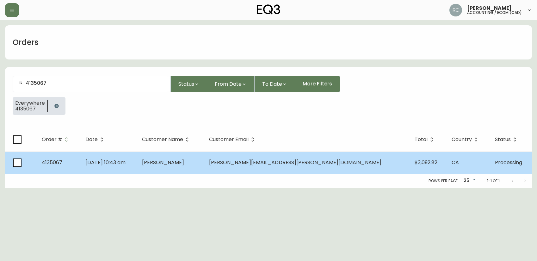
type input "4135067"
click at [184, 162] on span "[PERSON_NAME]" at bounding box center [163, 162] width 42 height 7
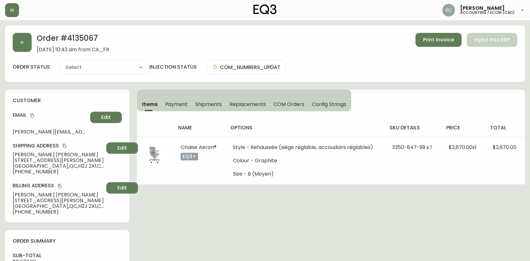
type input "Processing"
select select "PROCESSING"
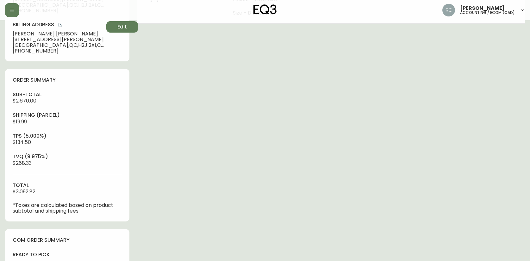
scroll to position [311, 0]
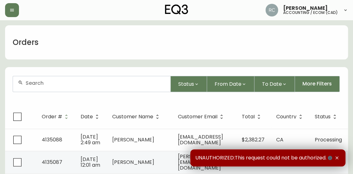
click at [72, 88] on div at bounding box center [92, 84] width 158 height 16
paste input "4134967"
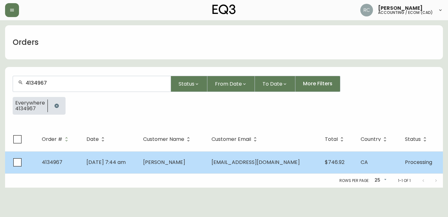
type input "4134967"
click at [160, 167] on td "kevin gibb" at bounding box center [172, 163] width 68 height 22
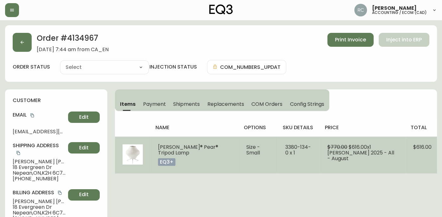
type input "Processing"
select select "PROCESSING"
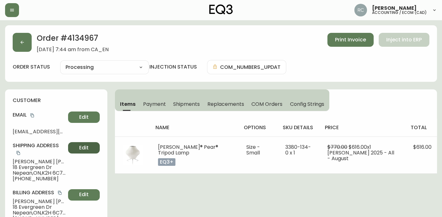
click at [79, 151] on span "Edit" at bounding box center [83, 148] width 9 height 7
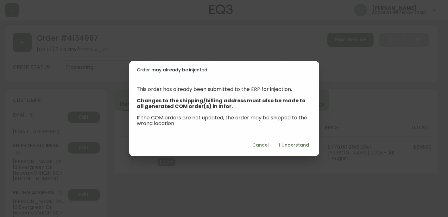
click at [301, 142] on span "I Understand" at bounding box center [294, 145] width 30 height 8
select select "ON"
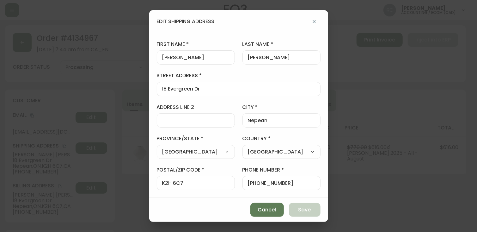
click at [178, 56] on input "kevin" at bounding box center [195, 57] width 67 height 6
type input "Kevin"
drag, startPoint x: 247, startPoint y: 59, endPoint x: 223, endPoint y: 64, distance: 25.3
click at [223, 64] on form "first name Kevin last name gibb street address 18 Evergreen Dr address line 2 c…" at bounding box center [239, 131] width 164 height 181
type input "Gibb"
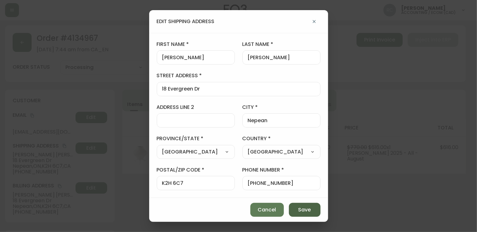
click at [307, 209] on span "Save" at bounding box center [305, 209] width 13 height 7
type input "kevin"
type input "gibb"
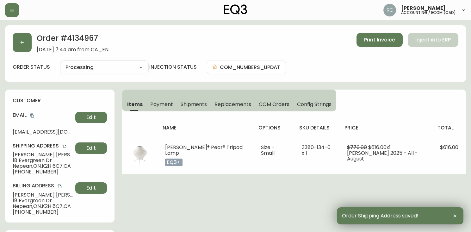
drag, startPoint x: 170, startPoint y: 209, endPoint x: 111, endPoint y: 191, distance: 60.9
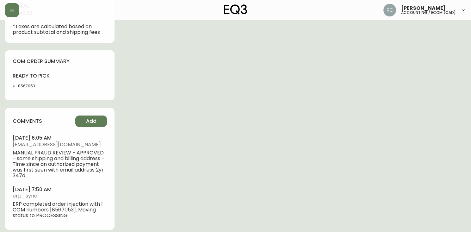
scroll to position [326, 0]
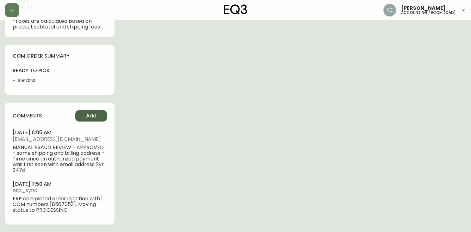
click at [86, 117] on span "Add" at bounding box center [91, 115] width 10 height 7
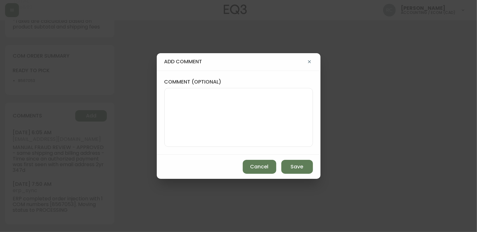
click at [275, 118] on textarea "comment (optional)" at bounding box center [239, 117] width 138 height 51
paste textarea "P019730"
type textarea "PO: YP019730"
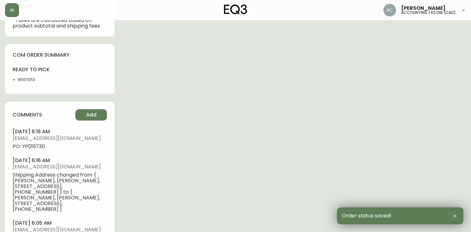
click at [38, 149] on span "PO: YP019730" at bounding box center [60, 147] width 94 height 6
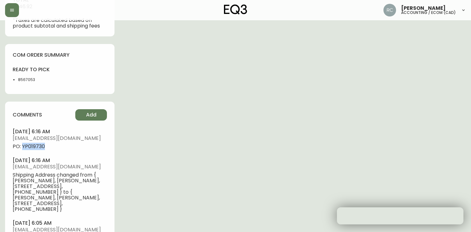
click at [38, 149] on span "PO: YP019730" at bounding box center [60, 147] width 94 height 6
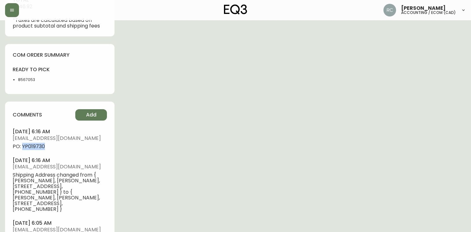
copy span "YP019730"
click at [139, 108] on div "Order # 4134967 August 31, 2025 at 7:44 am from CA_EN Print Invoice Inject into…" at bounding box center [235, 11] width 461 height 623
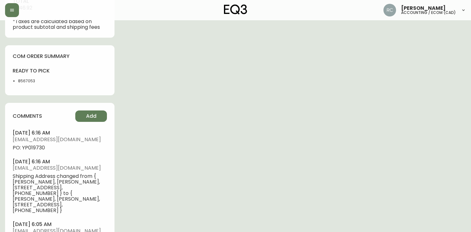
scroll to position [0, 0]
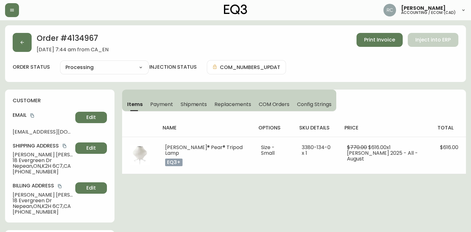
click at [21, 155] on span "Kevin Gibb" at bounding box center [43, 155] width 60 height 6
drag, startPoint x: 21, startPoint y: 155, endPoint x: 2, endPoint y: 156, distance: 19.0
click at [21, 156] on span "Kevin Gibb" at bounding box center [43, 155] width 60 height 6
copy span "Kevin Gibb"
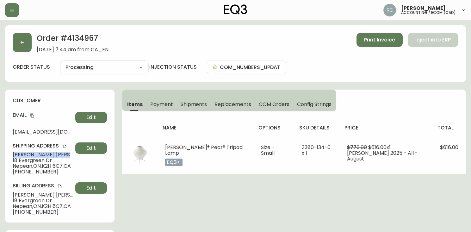
click at [34, 114] on icon "copy" at bounding box center [32, 115] width 4 height 4
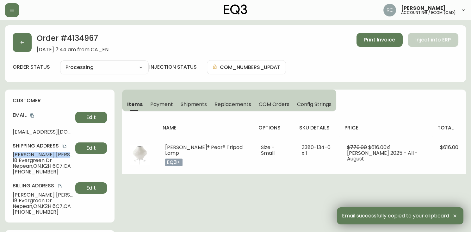
click at [24, 161] on span "18 Evergreen Dr" at bounding box center [43, 161] width 60 height 6
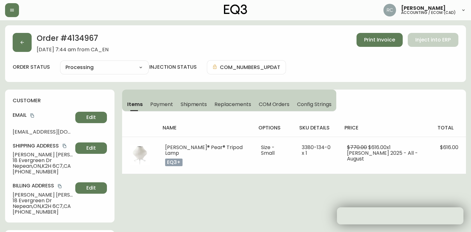
click at [24, 161] on span "18 Evergreen Dr" at bounding box center [43, 161] width 60 height 6
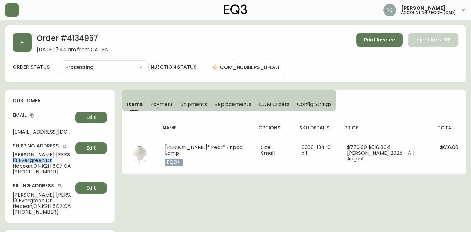
copy span "18 Evergreen Dr"
click at [21, 168] on span "Nepean , ON , K2H 6C7 , CA" at bounding box center [43, 166] width 60 height 6
copy span "Nepean , ON , K2H 6C7 , CA"
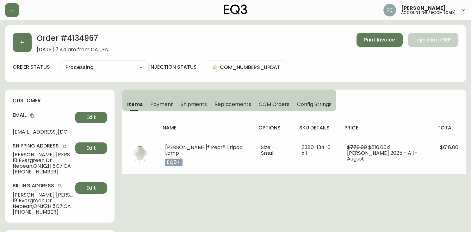
click at [32, 170] on span "+16136185721" at bounding box center [43, 172] width 60 height 6
copy span "16136185721"
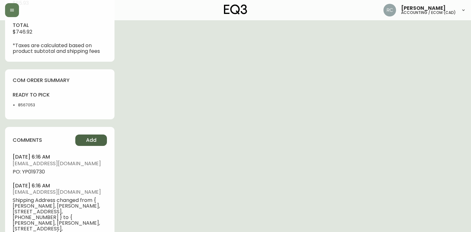
scroll to position [309, 0]
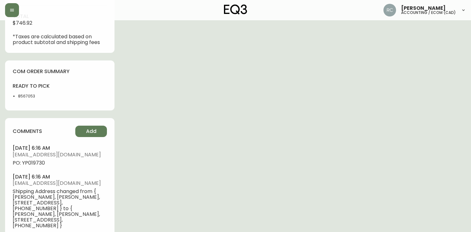
click at [36, 161] on span "PO: YP019730" at bounding box center [60, 163] width 94 height 6
copy span "YP019730"
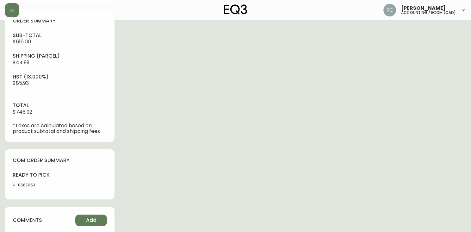
scroll to position [0, 0]
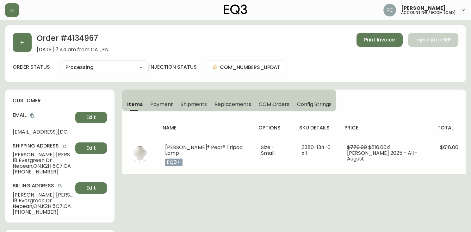
click at [159, 116] on div "name options sku details price total Nelson® Pear® Tripod Lamp eq3+ Size - Smal…" at bounding box center [294, 142] width 344 height 63
click at [20, 157] on span "Kevin Gibb" at bounding box center [43, 155] width 60 height 6
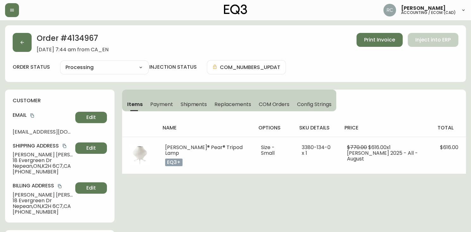
click at [20, 153] on span "Kevin Gibb" at bounding box center [43, 155] width 60 height 6
drag, startPoint x: 20, startPoint y: 153, endPoint x: 13, endPoint y: 153, distance: 7.0
click at [20, 153] on span "Kevin Gibb" at bounding box center [43, 155] width 60 height 6
copy span "Kevin Gibb"
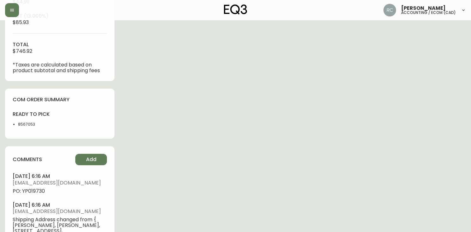
scroll to position [365, 0]
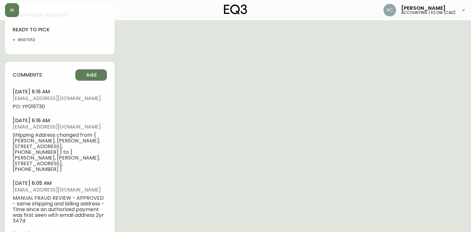
click at [33, 103] on li "september 04, 2025 at 6:16 am rcustodio@eq3.ca PO: YP019730" at bounding box center [60, 98] width 94 height 21
click at [32, 108] on span "PO: YP019730" at bounding box center [60, 107] width 94 height 6
click at [32, 109] on span "PO: YP019730" at bounding box center [60, 107] width 94 height 6
copy span "YP019730"
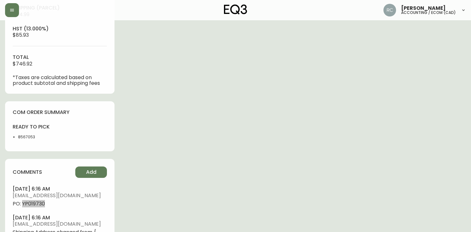
scroll to position [0, 0]
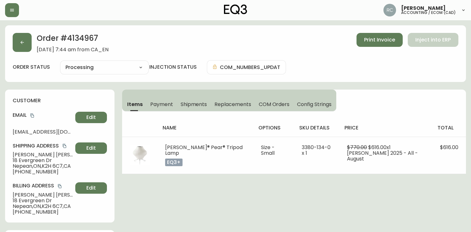
click at [187, 34] on div "Order # 4134967 August 31, 2025 at 7:44 am from CA_EN Print Invoice Inject into…" at bounding box center [236, 43] width 446 height 20
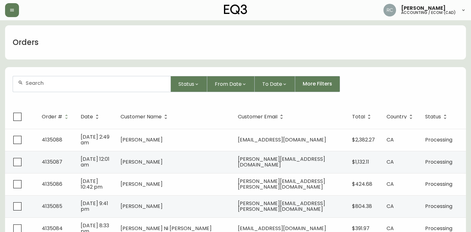
click at [47, 84] on input "text" at bounding box center [96, 83] width 140 height 6
paste input "4135031"
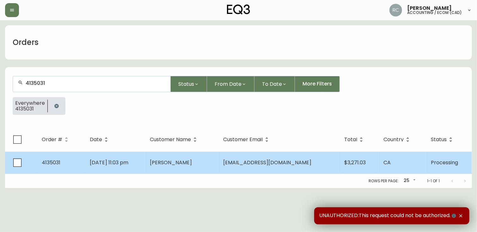
type input "4135031"
click at [88, 164] on td "[DATE] 11:03 pm" at bounding box center [115, 163] width 60 height 22
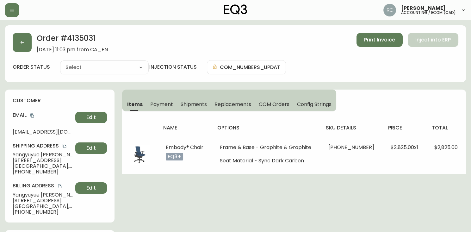
type input "Processing"
select select "PROCESSING"
drag, startPoint x: 30, startPoint y: 116, endPoint x: 19, endPoint y: 118, distance: 11.5
click at [30, 117] on icon "copy" at bounding box center [32, 115] width 4 height 4
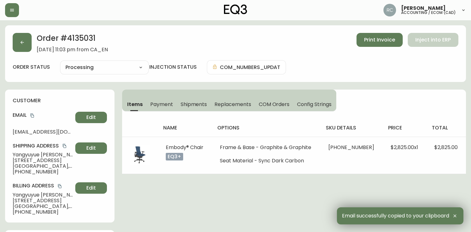
click at [81, 35] on h2 "Order # 4135031" at bounding box center [72, 40] width 71 height 14
drag, startPoint x: 81, startPoint y: 35, endPoint x: 99, endPoint y: 4, distance: 36.4
click at [81, 35] on h2 "Order # 4135031" at bounding box center [72, 40] width 71 height 14
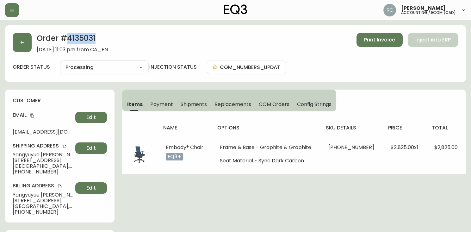
copy h2 "4135031"
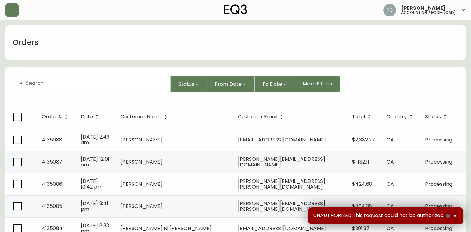
click at [56, 79] on div at bounding box center [92, 84] width 158 height 16
paste input "4135031"
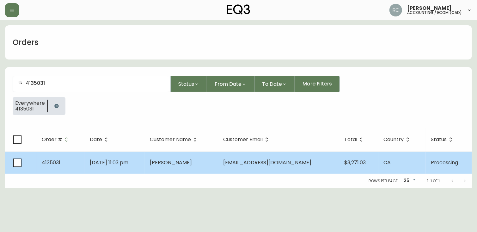
type input "4135031"
click at [90, 158] on td "[DATE] 11:03 pm" at bounding box center [115, 163] width 60 height 22
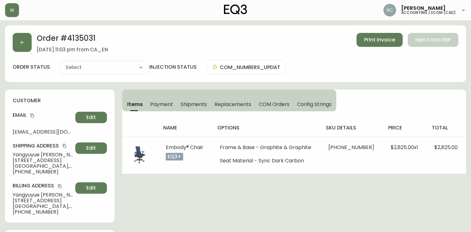
type input "Processing"
select select "PROCESSING"
click at [32, 116] on icon "copy" at bounding box center [32, 115] width 4 height 4
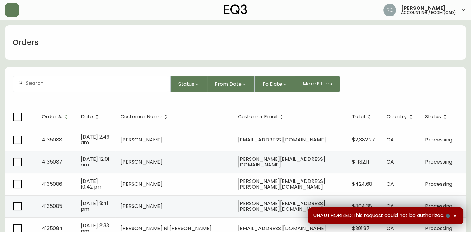
click at [85, 89] on div at bounding box center [92, 84] width 158 height 16
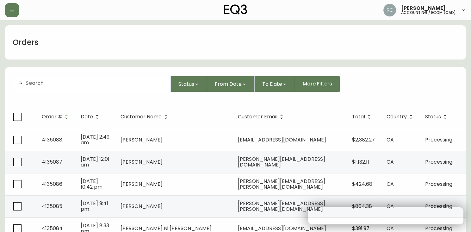
paste input "4135031"
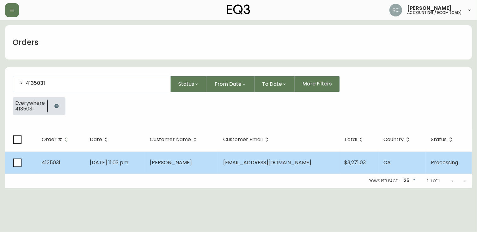
type input "4135031"
click at [127, 160] on span "[DATE] 11:03 pm" at bounding box center [109, 162] width 39 height 7
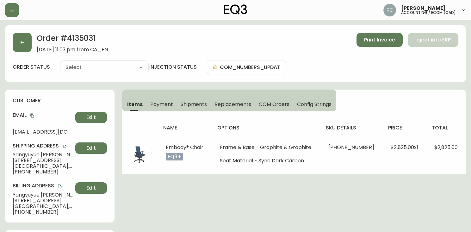
type input "Processing"
select select "PROCESSING"
click at [34, 113] on icon "copy" at bounding box center [32, 115] width 4 height 4
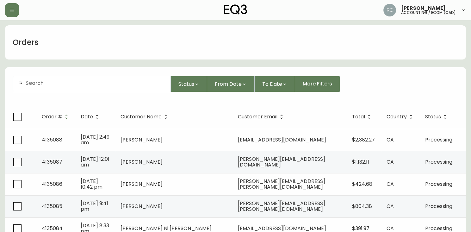
click at [60, 82] on input "text" at bounding box center [96, 83] width 140 height 6
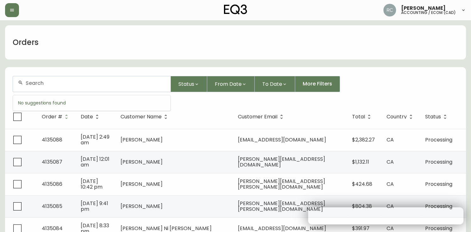
paste input "[EMAIL_ADDRESS][DOMAIN_NAME]"
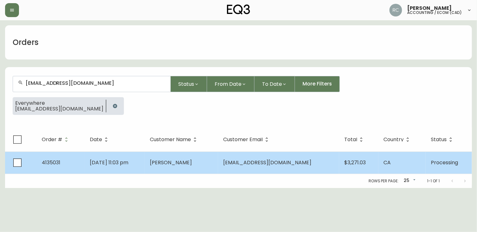
type input "[EMAIL_ADDRESS][DOMAIN_NAME]"
click at [125, 163] on span "[DATE] 11:03 pm" at bounding box center [109, 162] width 39 height 7
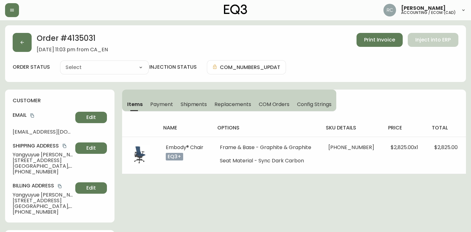
type input "Processing"
select select "PROCESSING"
click at [33, 154] on span "[PERSON_NAME]" at bounding box center [43, 155] width 60 height 6
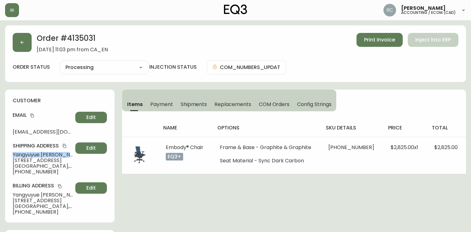
copy span "[PERSON_NAME]"
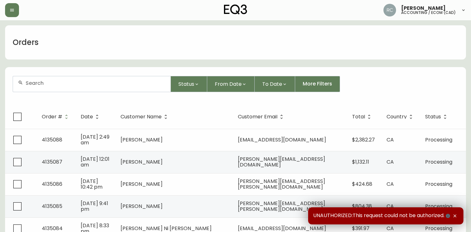
click at [135, 78] on div at bounding box center [92, 84] width 158 height 16
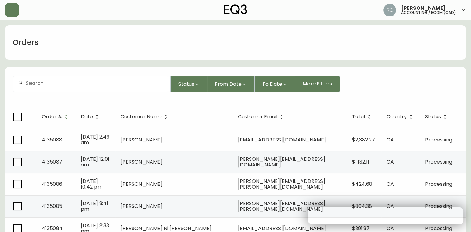
paste input "4135003"
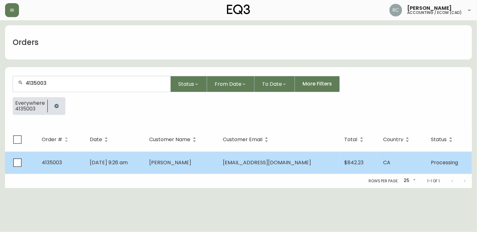
type input "4135003"
click at [180, 159] on span "[PERSON_NAME]" at bounding box center [170, 162] width 42 height 7
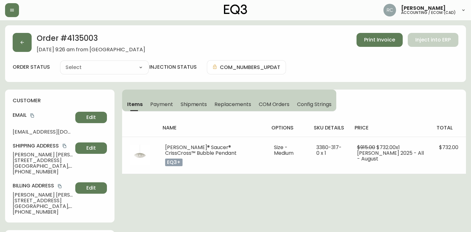
type input "Processing"
select select "PROCESSING"
click at [87, 36] on h2 "Order # 4135003" at bounding box center [91, 40] width 109 height 14
copy h2 "4135003"
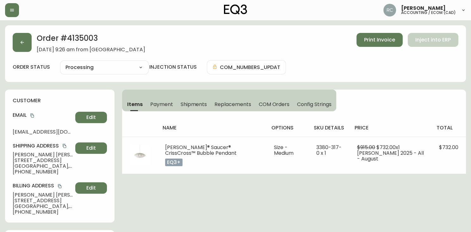
drag, startPoint x: 215, startPoint y: 195, endPoint x: 149, endPoint y: 188, distance: 65.6
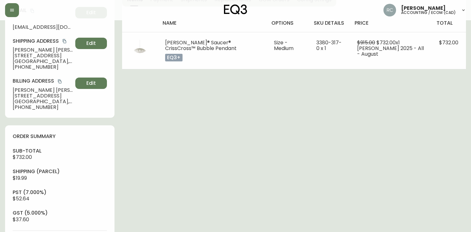
scroll to position [295, 0]
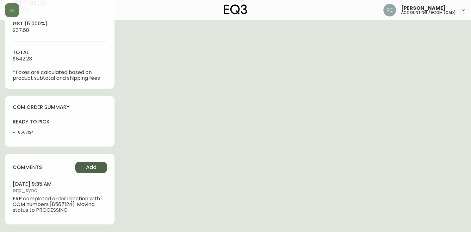
click at [95, 171] on span "Add" at bounding box center [91, 167] width 10 height 7
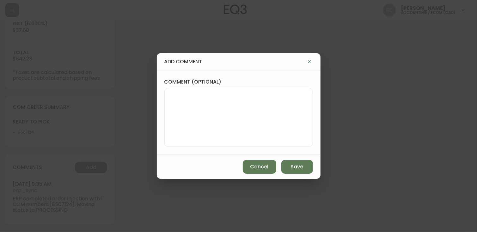
drag, startPoint x: 106, startPoint y: 144, endPoint x: 113, endPoint y: 150, distance: 9.2
click at [106, 144] on div "add comment comment (optional) Cancel Save" at bounding box center [238, 116] width 477 height 232
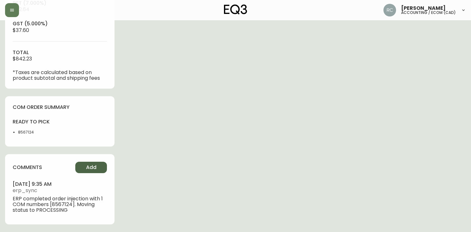
click at [90, 165] on span "Add" at bounding box center [91, 167] width 10 height 7
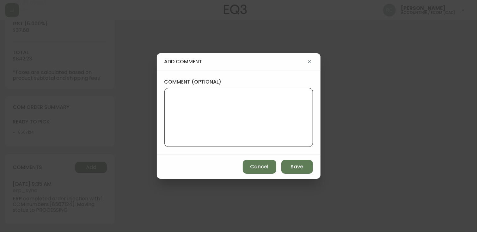
click at [253, 125] on textarea "comment (optional)" at bounding box center [239, 117] width 138 height 51
type textarea "PO: YP019731"
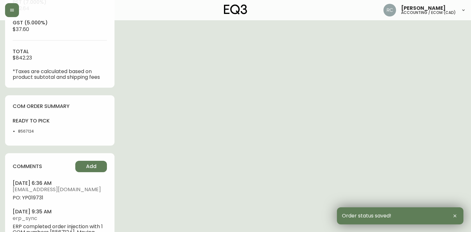
click at [41, 200] on span "PO: YP019731" at bounding box center [60, 198] width 94 height 6
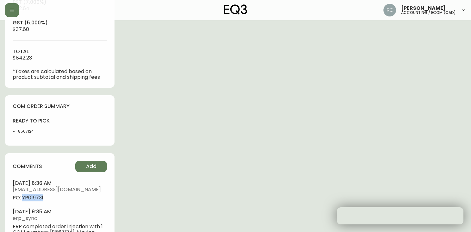
click at [41, 200] on span "PO: YP019731" at bounding box center [60, 198] width 94 height 6
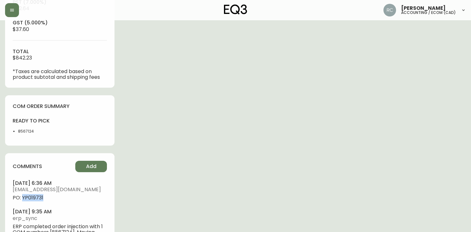
copy span "YP019731"
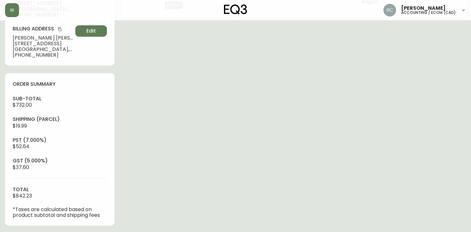
scroll to position [0, 0]
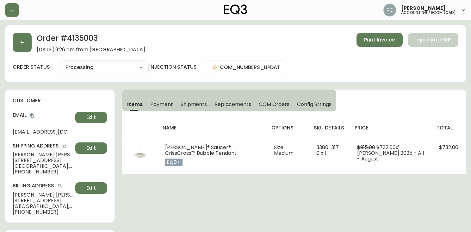
click at [24, 155] on span "Andra Popescu" at bounding box center [43, 155] width 60 height 6
copy span "Andra Popescu"
click at [33, 117] on icon "copy" at bounding box center [32, 115] width 4 height 4
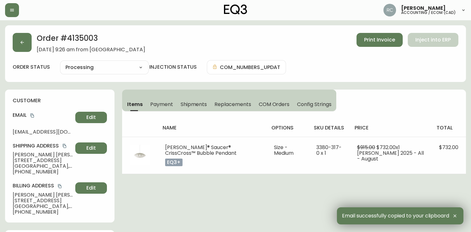
click at [38, 163] on span "160 Yale Avenue" at bounding box center [43, 161] width 60 height 6
click at [39, 163] on span "160 Yale Avenue" at bounding box center [43, 161] width 60 height 6
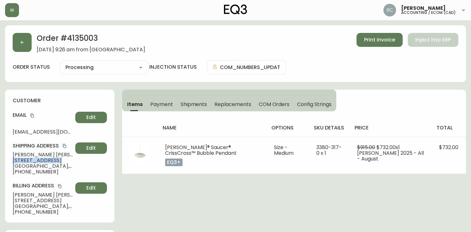
click at [39, 163] on span "160 Yale Avenue" at bounding box center [43, 161] width 60 height 6
copy span "160 Yale Avenue"
click at [23, 165] on span "Winnipeg , MB , R3M 0L7 , CA" at bounding box center [43, 166] width 60 height 6
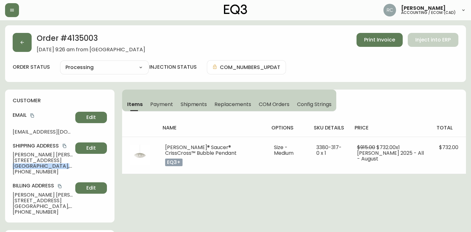
copy span "Winnipeg , MB , R3M 0L7 , CA"
click at [23, 171] on span "+12048916582" at bounding box center [43, 172] width 60 height 6
copy span "12048916582"
click at [174, 39] on div "Order # 4135003 September 1, 2025 at 9:26 am from CA_EN Print Invoice Inject in…" at bounding box center [236, 43] width 446 height 20
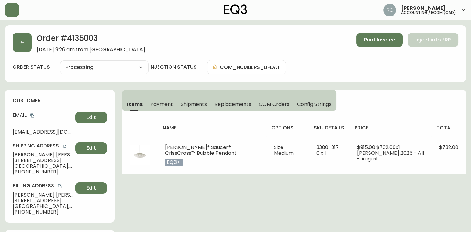
click at [27, 154] on span "Andra Popescu" at bounding box center [43, 155] width 60 height 6
copy span "Andra Popescu"
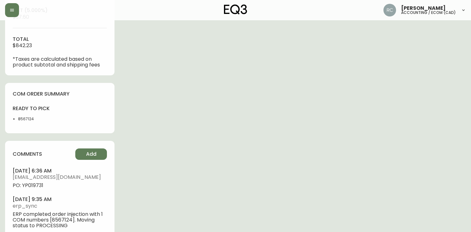
scroll to position [309, 0]
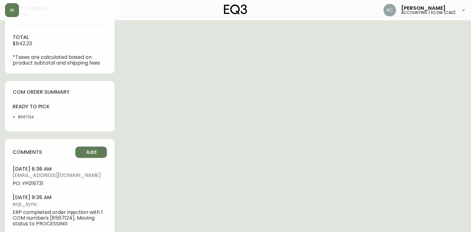
click at [33, 185] on span "PO: YP019731" at bounding box center [60, 184] width 94 height 6
copy span "YP019731"
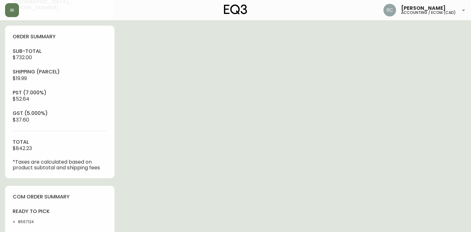
scroll to position [0, 0]
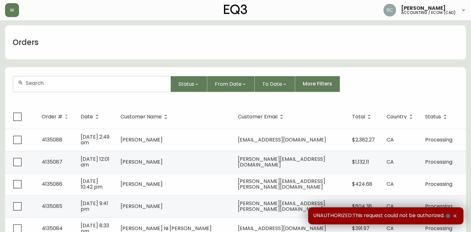
drag, startPoint x: 152, startPoint y: 82, endPoint x: 144, endPoint y: 77, distance: 9.9
click at [152, 82] on input "text" at bounding box center [96, 83] width 140 height 6
paste input "4135031"
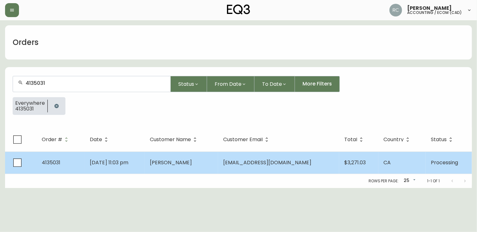
type input "4135031"
click at [145, 161] on td "Sep 01 2025, 11:03 pm" at bounding box center [115, 163] width 60 height 22
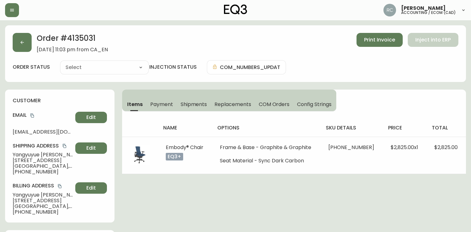
type input "Processing"
select select "PROCESSING"
drag, startPoint x: 290, startPoint y: 224, endPoint x: 284, endPoint y: 220, distance: 7.7
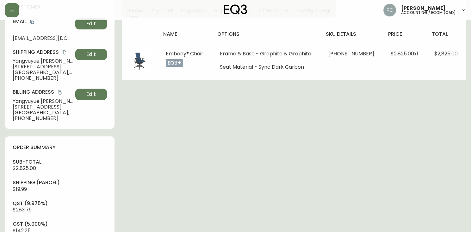
scroll to position [346, 0]
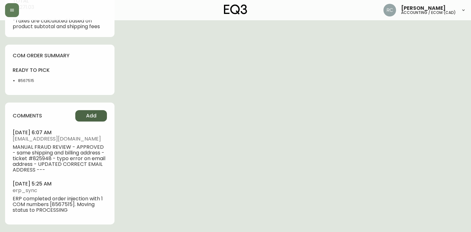
click at [97, 115] on button "Add" at bounding box center [91, 115] width 32 height 11
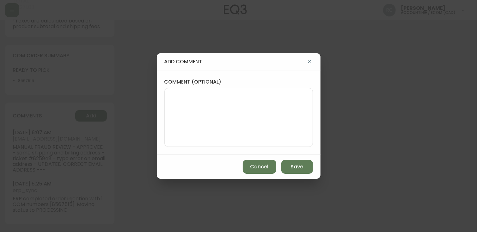
click at [239, 115] on textarea "comment (optional)" at bounding box center [239, 117] width 138 height 51
paste textarea "P019732"
type textarea "PO: YP019732"
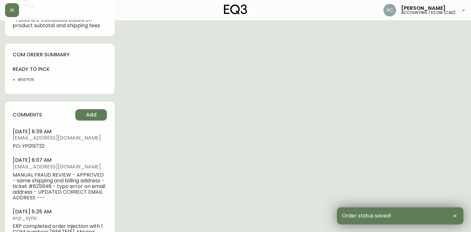
click at [34, 149] on span "PO: YP019732" at bounding box center [60, 146] width 94 height 6
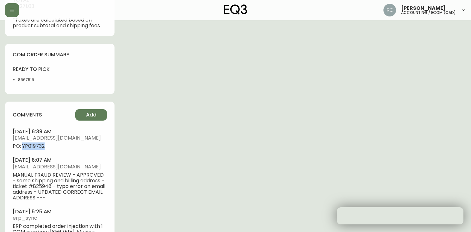
click at [34, 149] on span "PO: YP019732" at bounding box center [60, 146] width 94 height 6
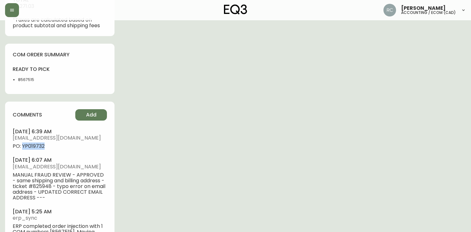
copy span "YP019732"
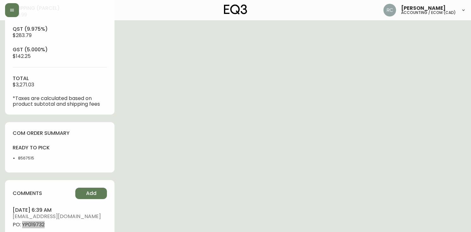
scroll to position [0, 0]
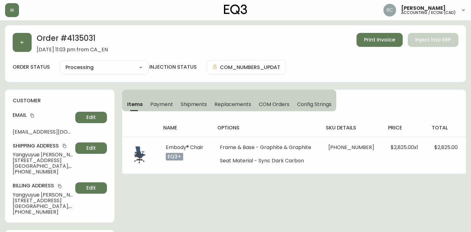
click at [28, 152] on span "Yangyuyue Liu" at bounding box center [43, 155] width 60 height 6
copy span "Yangyuyue Liu"
click at [34, 116] on icon "copy" at bounding box center [32, 115] width 4 height 4
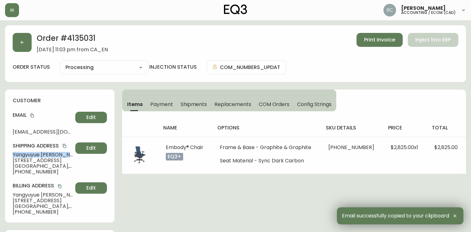
click at [28, 158] on span "3011-1188 Av.Union" at bounding box center [43, 161] width 60 height 6
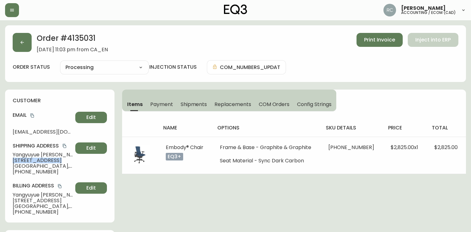
click at [28, 158] on span "3011-1188 Av.Union" at bounding box center [43, 161] width 60 height 6
click at [27, 166] on span "Montreal , QC , H3B 0E5 , CA" at bounding box center [43, 166] width 60 height 6
copy span "Montreal , QC , H3B 0E5 , CA"
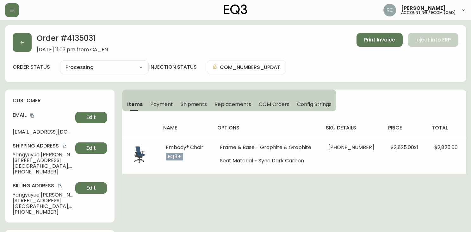
click at [33, 173] on span "+15149758198" at bounding box center [43, 172] width 60 height 6
copy span "15149758198"
click at [260, 37] on div "Order # 4135031 September 1, 2025 at 11:03 pm from CA_EN Print Invoice Inject i…" at bounding box center [236, 43] width 446 height 20
click at [27, 156] on span "Yangyuyue Liu" at bounding box center [43, 155] width 60 height 6
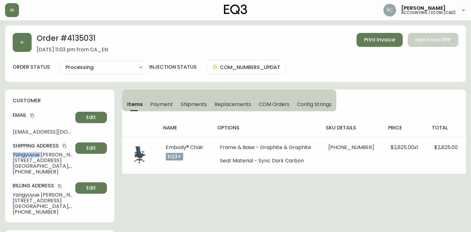
click at [27, 156] on span "Yangyuyue Liu" at bounding box center [43, 155] width 60 height 6
copy span "Yangyuyue Liu"
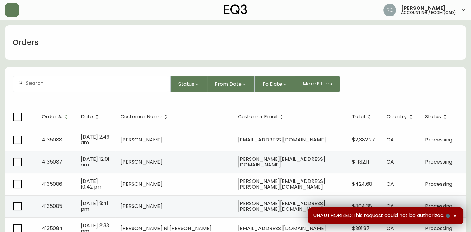
click at [136, 87] on div at bounding box center [92, 84] width 158 height 16
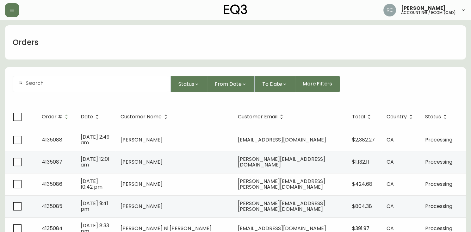
paste input "4135035"
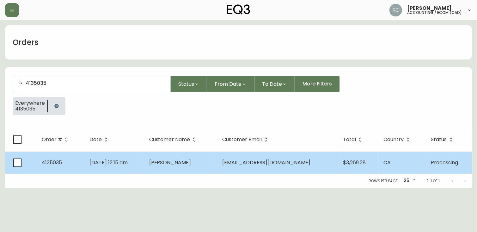
type input "4135035"
click at [144, 165] on td "[DATE] 12:15 am" at bounding box center [113, 163] width 59 height 22
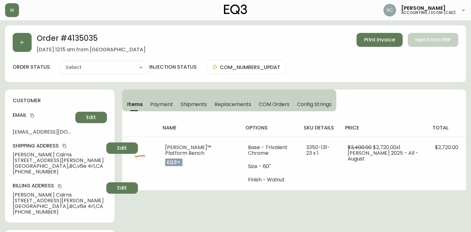
type input "Processing"
select select "PROCESSING"
click at [225, 56] on div "Order # 4135035 [DATE] 12:15 am from CA_EN Print Invoice Inject into ERP order …" at bounding box center [235, 53] width 461 height 57
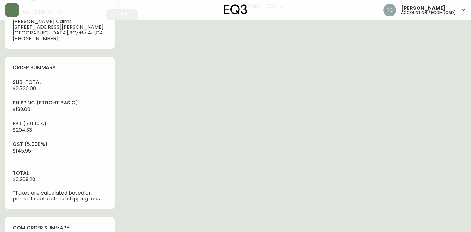
scroll to position [295, 0]
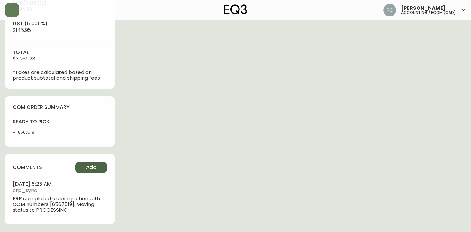
click at [88, 165] on span "Add" at bounding box center [91, 167] width 10 height 7
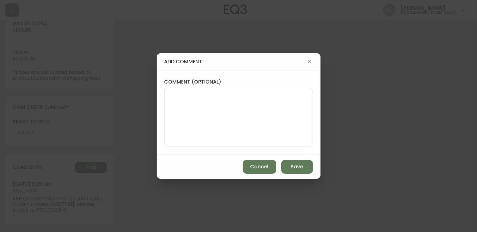
click at [208, 110] on textarea "comment (optional)" at bounding box center [239, 117] width 138 height 51
paste textarea "P019733"
type textarea "PO: YP019733"
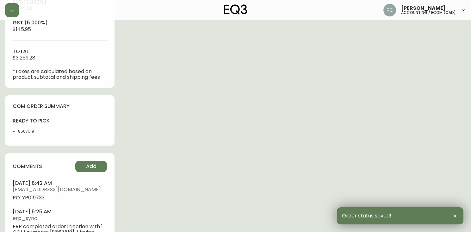
click at [39, 198] on span "PO: YP019733" at bounding box center [60, 198] width 94 height 6
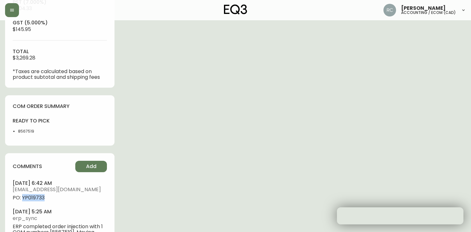
click at [39, 198] on span "PO: YP019733" at bounding box center [60, 198] width 94 height 6
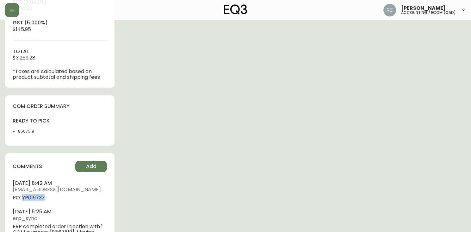
copy span "YP019733"
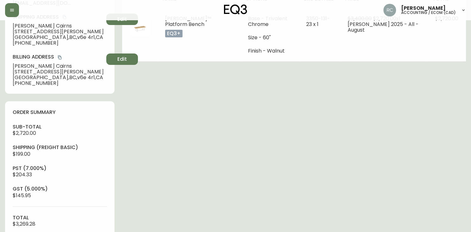
scroll to position [0, 0]
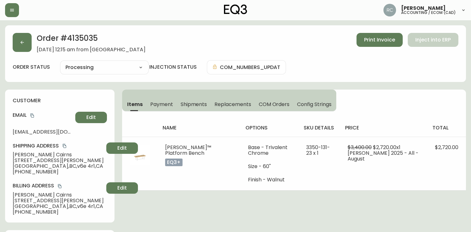
click at [24, 155] on span "[PERSON_NAME]" at bounding box center [58, 155] width 91 height 6
copy span "[PERSON_NAME]"
click at [31, 114] on icon "copy" at bounding box center [32, 115] width 4 height 4
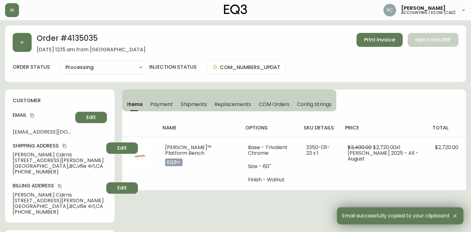
click at [36, 161] on span "[STREET_ADDRESS][PERSON_NAME]" at bounding box center [58, 161] width 91 height 6
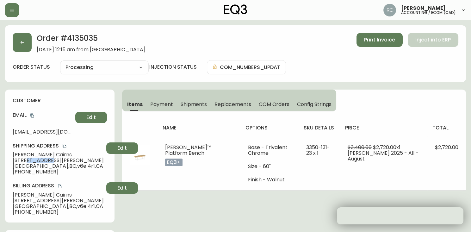
click at [36, 161] on span "[STREET_ADDRESS][PERSON_NAME]" at bounding box center [58, 161] width 91 height 6
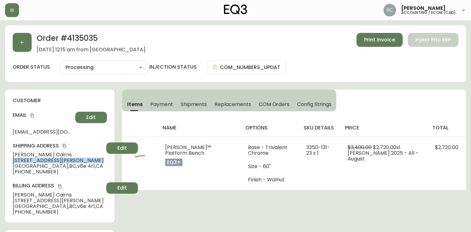
click at [36, 161] on span "[STREET_ADDRESS][PERSON_NAME]" at bounding box center [58, 161] width 91 height 6
copy span "[STREET_ADDRESS][PERSON_NAME]"
click at [32, 165] on span "Vancouver , BC , v6e 4r1 , CA" at bounding box center [58, 166] width 91 height 6
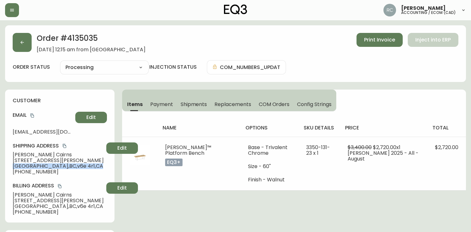
click at [32, 165] on span "Vancouver , BC , v6e 4r1 , CA" at bounding box center [58, 166] width 91 height 6
copy span "Vancouver , BC , v6e 4r1 , CA"
click at [35, 167] on span "Vancouver , BC , v6e 4r1 , CA" at bounding box center [58, 166] width 91 height 6
click at [32, 171] on span "+16782348084" at bounding box center [58, 172] width 91 height 6
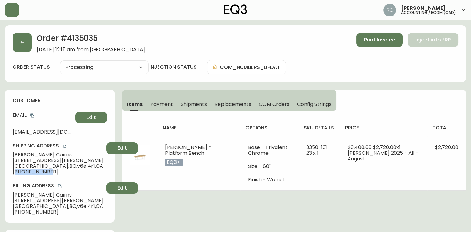
copy span "16782348084"
click at [217, 43] on div "Order # 4135035 September 2, 2025 at 12:15 am from CA_EN Print Invoice Inject i…" at bounding box center [236, 43] width 446 height 20
drag, startPoint x: 184, startPoint y: 58, endPoint x: 75, endPoint y: 103, distance: 117.6
click at [184, 58] on div "Order # 4135035 September 2, 2025 at 12:15 am from CA_EN Print Invoice Inject i…" at bounding box center [235, 53] width 461 height 57
click at [20, 154] on span "Scott Cairns" at bounding box center [58, 155] width 91 height 6
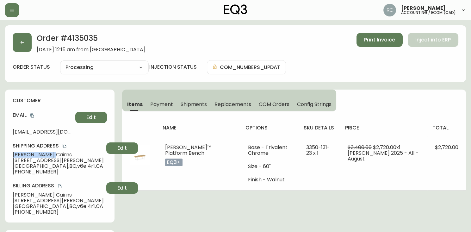
click at [20, 154] on span "Scott Cairns" at bounding box center [58, 155] width 91 height 6
copy span "Scott Cairns"
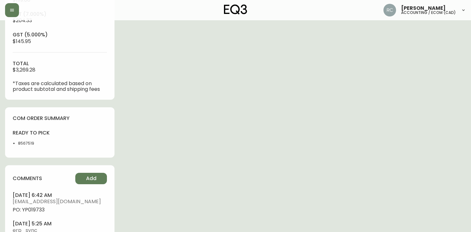
scroll to position [324, 0]
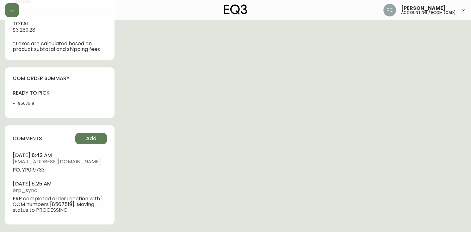
click at [33, 170] on span "PO: YP019733" at bounding box center [60, 170] width 94 height 6
copy span "YP019733"
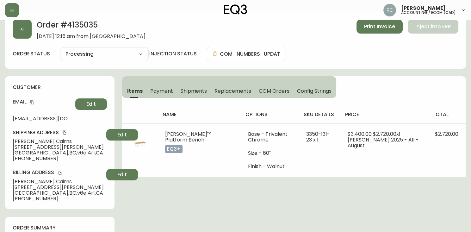
scroll to position [0, 0]
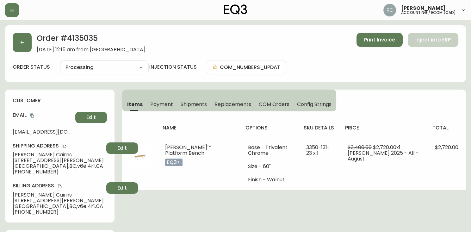
click at [183, 41] on div "Order # 4135035 September 2, 2025 at 12:15 am from CA_EN Print Invoice Inject i…" at bounding box center [236, 43] width 446 height 20
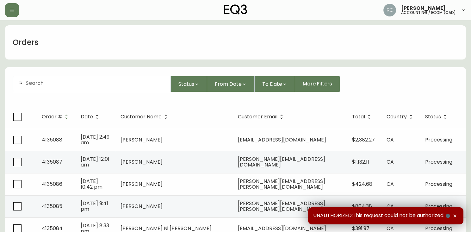
drag, startPoint x: 147, startPoint y: 86, endPoint x: 142, endPoint y: 85, distance: 5.3
click at [147, 86] on div at bounding box center [92, 84] width 158 height 16
paste input "4135052"
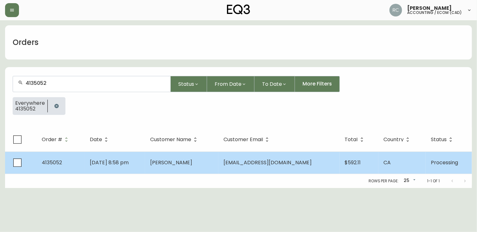
type input "4135052"
click at [145, 159] on td "[DATE] 8:58 pm" at bounding box center [115, 163] width 60 height 22
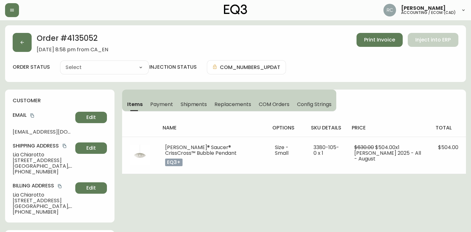
type input "Processing"
select select "PROCESSING"
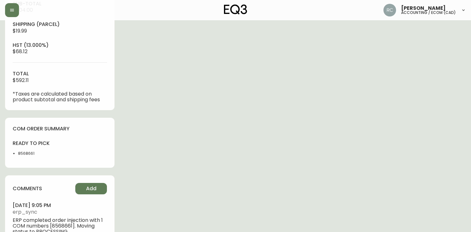
scroll to position [253, 0]
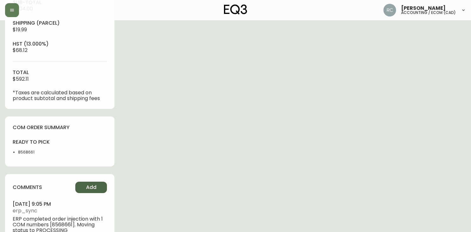
click at [82, 188] on button "Add" at bounding box center [91, 187] width 32 height 11
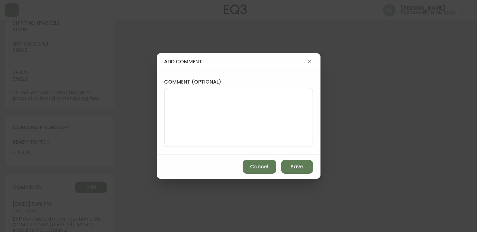
click at [221, 132] on textarea "comment (optional)" at bounding box center [239, 117] width 138 height 51
paste textarea "P019734"
type textarea "PO: YP019734"
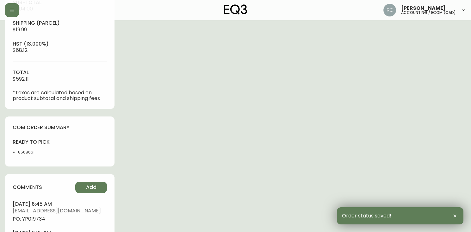
click at [30, 219] on span "PO: YP019734" at bounding box center [60, 219] width 94 height 6
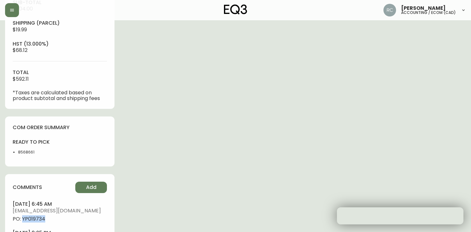
click at [30, 219] on span "PO: YP019734" at bounding box center [60, 219] width 94 height 6
copy span "YP019734"
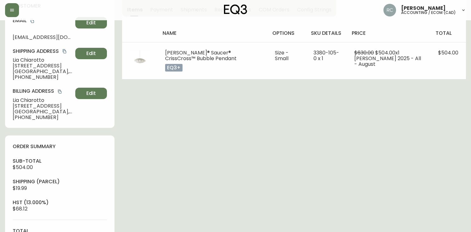
scroll to position [0, 0]
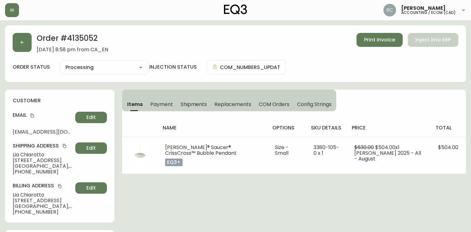
click at [28, 155] on span "[PERSON_NAME]" at bounding box center [43, 155] width 60 height 6
copy span "[PERSON_NAME]"
click at [31, 116] on icon "copy" at bounding box center [31, 116] width 3 height 4
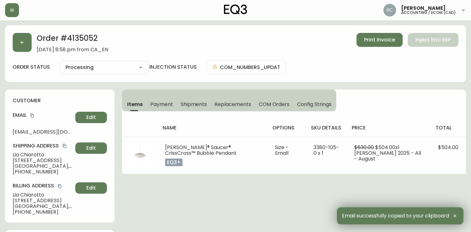
click at [23, 159] on span "[STREET_ADDRESS]" at bounding box center [43, 161] width 60 height 6
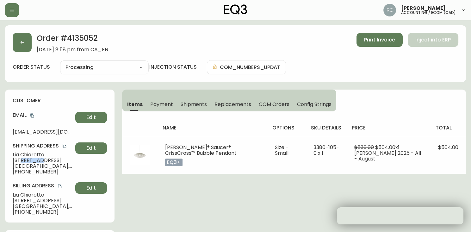
click at [23, 159] on span "[STREET_ADDRESS]" at bounding box center [43, 161] width 60 height 6
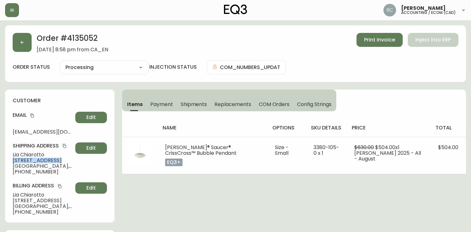
copy span "[STREET_ADDRESS]"
click at [40, 165] on span "[GEOGRAPHIC_DATA] , [GEOGRAPHIC_DATA] , M5N 1H2 , [GEOGRAPHIC_DATA]" at bounding box center [43, 166] width 60 height 6
copy span "[GEOGRAPHIC_DATA] , [GEOGRAPHIC_DATA] , M5N 1H2 , [GEOGRAPHIC_DATA]"
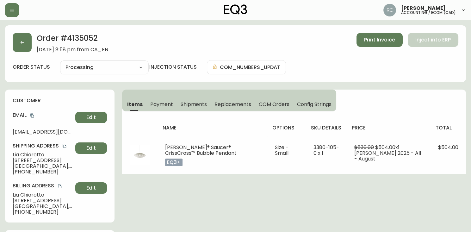
click at [26, 172] on span "[PHONE_NUMBER]" at bounding box center [43, 172] width 60 height 6
click at [27, 171] on span "[PHONE_NUMBER]" at bounding box center [43, 172] width 60 height 6
copy span "14164579748"
drag, startPoint x: 183, startPoint y: 57, endPoint x: 110, endPoint y: 95, distance: 81.9
click at [183, 57] on div "Order # 4135052 [DATE] 8:58 pm from CA_EN Print Invoice Inject into ERP order s…" at bounding box center [235, 53] width 461 height 57
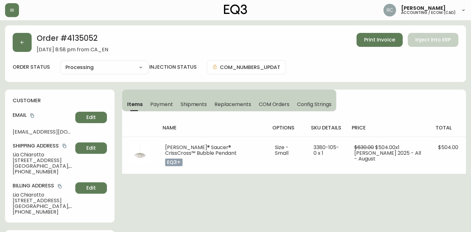
click at [20, 157] on span "[PERSON_NAME]" at bounding box center [43, 155] width 60 height 6
copy span "[PERSON_NAME]"
click at [189, 30] on div "Order # 4135052 [DATE] 8:58 pm from CA_EN Print Invoice Inject into ERP order s…" at bounding box center [235, 53] width 461 height 57
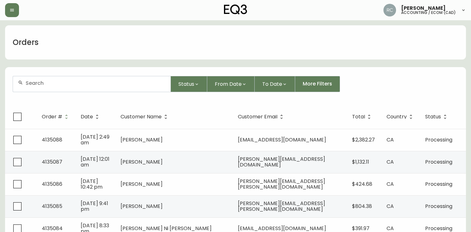
click at [142, 86] on input "text" at bounding box center [96, 83] width 140 height 6
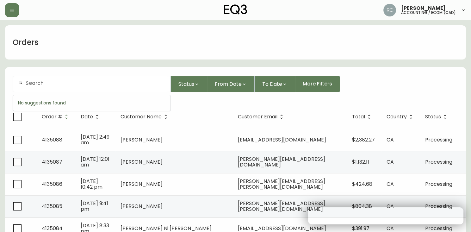
paste input "4135064"
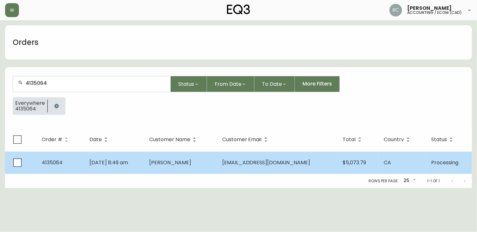
type input "4135064"
click at [144, 165] on td "[DATE] 8:49 am" at bounding box center [114, 163] width 60 height 22
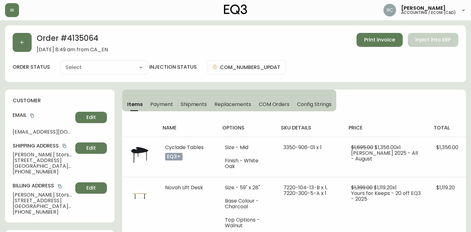
type input "Processing"
select select "PROCESSING"
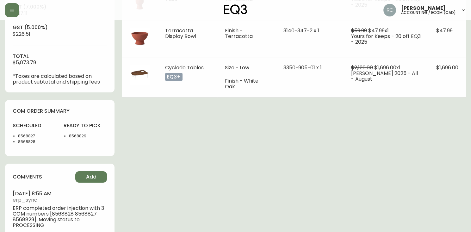
scroll to position [306, 0]
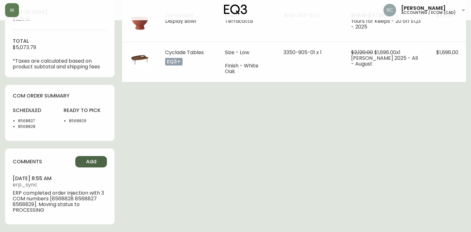
click at [98, 161] on button "Add" at bounding box center [91, 161] width 32 height 11
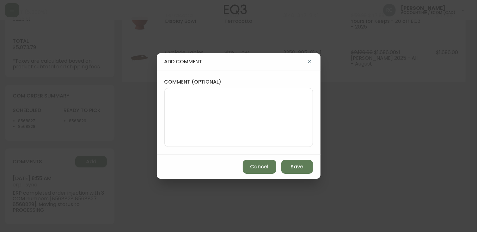
click at [238, 122] on textarea "comment (optional)" at bounding box center [239, 117] width 138 height 51
paste textarea "P019735"
type textarea "PO: YP019735"
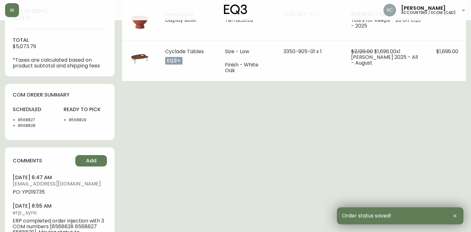
click at [35, 194] on span "PO: YP019735" at bounding box center [60, 192] width 94 height 6
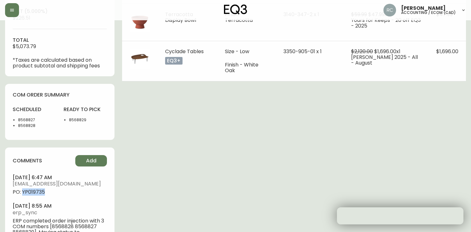
drag, startPoint x: 35, startPoint y: 194, endPoint x: 32, endPoint y: 193, distance: 3.6
click at [35, 195] on span "PO: YP019735" at bounding box center [60, 192] width 94 height 6
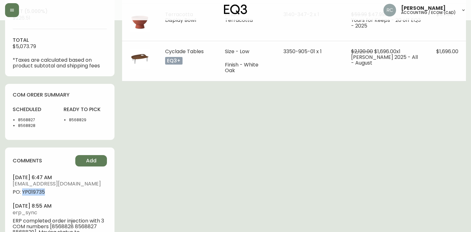
copy span "YP019735"
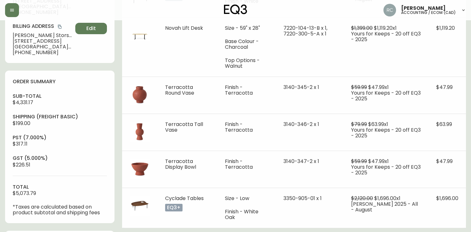
scroll to position [0, 0]
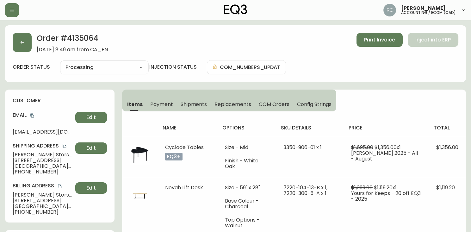
click at [20, 155] on span "Joanne Storsley" at bounding box center [43, 155] width 60 height 6
copy span "Joanne Storsley"
drag, startPoint x: 31, startPoint y: 115, endPoint x: 2, endPoint y: 113, distance: 29.8
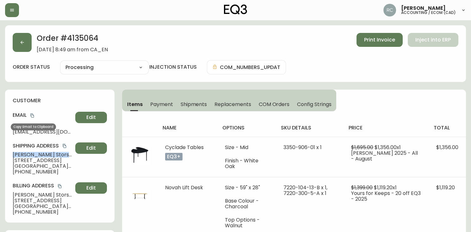
click at [31, 115] on icon "copy" at bounding box center [31, 116] width 3 height 4
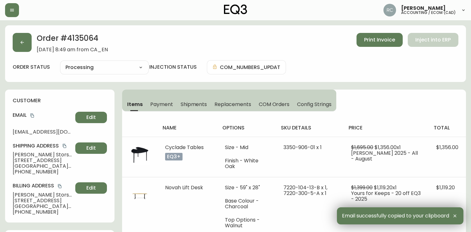
click at [26, 161] on span "117 Eagle Creek Drive" at bounding box center [43, 161] width 60 height 6
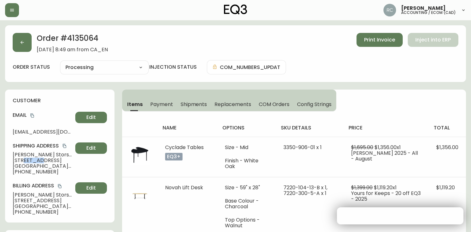
click at [26, 161] on span "117 Eagle Creek Drive" at bounding box center [43, 161] width 60 height 6
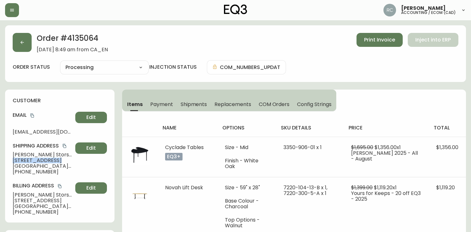
copy span "117 Eagle Creek Drive"
click at [34, 167] on span "East St. Paul , MB , R2E 0L3 , CA" at bounding box center [43, 166] width 60 height 6
drag, startPoint x: 34, startPoint y: 167, endPoint x: 9, endPoint y: 166, distance: 25.4
click at [34, 167] on span "East St. Paul , MB , R2E 0L3 , CA" at bounding box center [43, 166] width 60 height 6
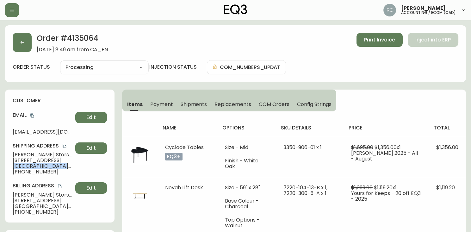
copy span "East St. Paul , MB , R2E 0L3 , CA"
click at [28, 171] on span "+12042300328" at bounding box center [43, 172] width 60 height 6
copy span "12042300328"
click at [160, 37] on div "Order # 4135064 September 3, 2025 at 8:49 am from CA_EN Print Invoice Inject in…" at bounding box center [236, 43] width 446 height 20
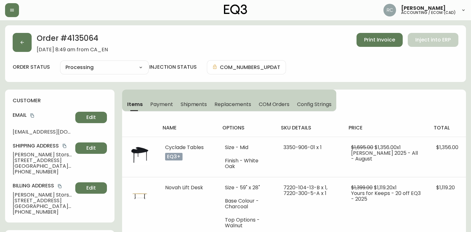
click at [34, 156] on span "Joanne Storsley" at bounding box center [43, 155] width 60 height 6
copy span "Joanne Storsley"
click at [249, 47] on div "Order # 4135064 September 3, 2025 at 8:49 am from CA_EN Print Invoice Inject in…" at bounding box center [236, 43] width 446 height 20
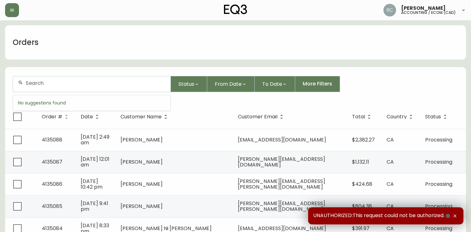
drag, startPoint x: 153, startPoint y: 85, endPoint x: 153, endPoint y: 81, distance: 3.8
click at [153, 85] on input "text" at bounding box center [96, 83] width 140 height 6
paste input "4135067"
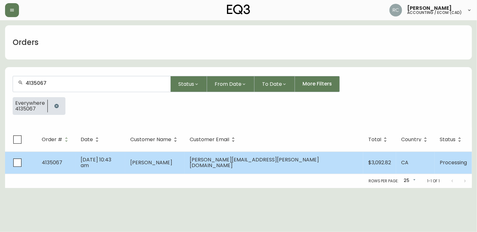
type input "4135067"
click at [125, 160] on td "[DATE] 10:43 am" at bounding box center [101, 163] width 50 height 22
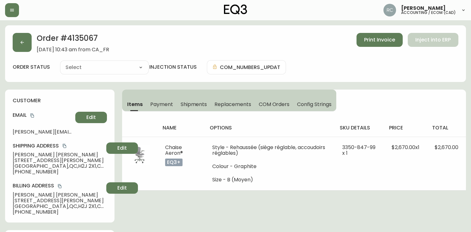
type input "Processing"
select select "PROCESSING"
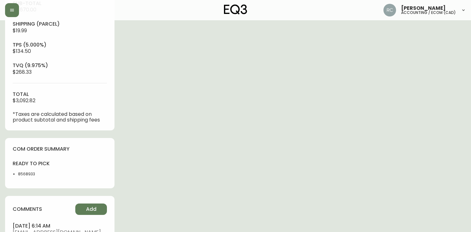
scroll to position [253, 0]
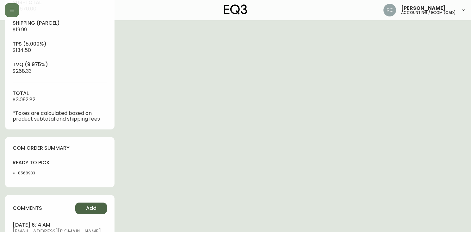
click at [99, 210] on button "Add" at bounding box center [91, 208] width 32 height 11
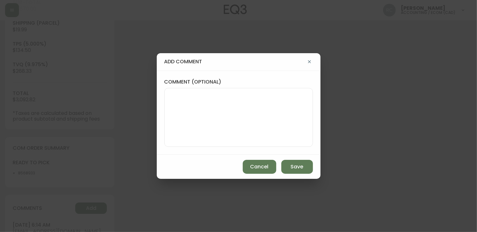
click at [252, 124] on textarea "comment (optional)" at bounding box center [239, 117] width 138 height 51
paste textarea "P019736"
type textarea "PO: YP019736"
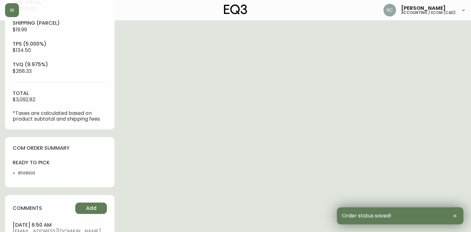
scroll to position [375, 0]
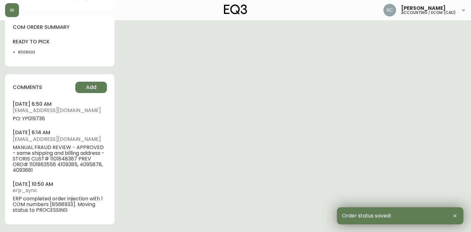
click at [41, 119] on span "PO: YP019736" at bounding box center [60, 119] width 94 height 6
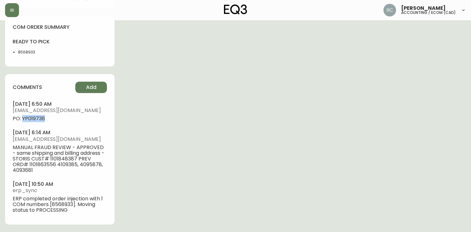
copy span "YP019736"
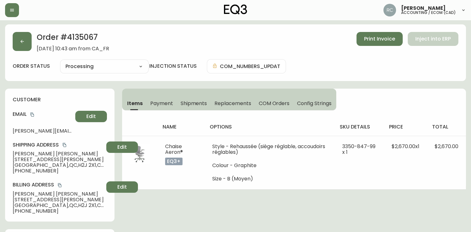
scroll to position [0, 0]
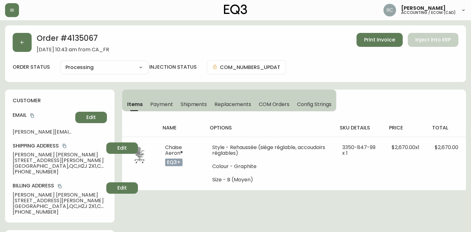
click at [15, 153] on span "Melanie Campeau" at bounding box center [58, 155] width 91 height 6
drag, startPoint x: 15, startPoint y: 153, endPoint x: 7, endPoint y: 150, distance: 8.7
click at [15, 153] on span "Melanie Campeau" at bounding box center [58, 155] width 91 height 6
copy span "Melanie Campeau"
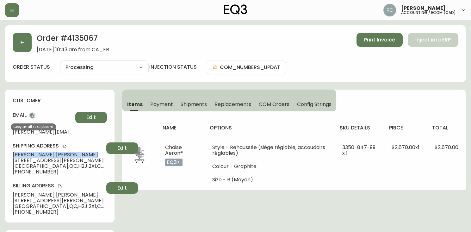
drag, startPoint x: 34, startPoint y: 115, endPoint x: 30, endPoint y: 116, distance: 3.2
click at [33, 115] on icon "copy" at bounding box center [32, 115] width 4 height 4
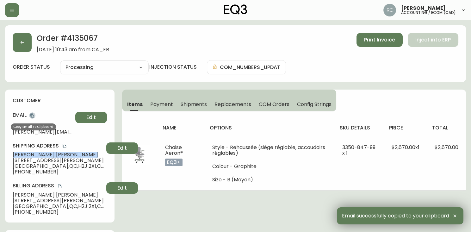
click at [34, 116] on icon "copy" at bounding box center [32, 115] width 4 height 4
click at [33, 157] on span "Melanie Campeau" at bounding box center [58, 155] width 91 height 6
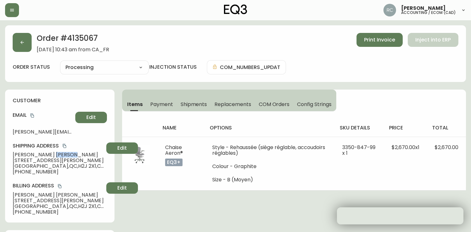
click at [33, 157] on span "Melanie Campeau" at bounding box center [58, 155] width 91 height 6
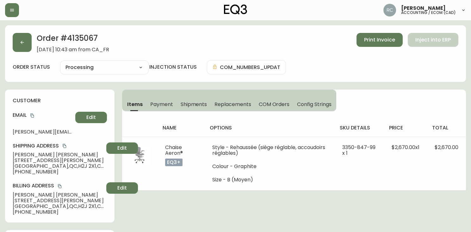
click at [32, 160] on span "4367 Rue Saint-Hubert" at bounding box center [58, 161] width 91 height 6
drag, startPoint x: 32, startPoint y: 160, endPoint x: 35, endPoint y: 159, distance: 3.8
click at [31, 160] on span "4367 Rue Saint-Hubert" at bounding box center [58, 161] width 91 height 6
copy span "4367 Rue Saint-Hubert"
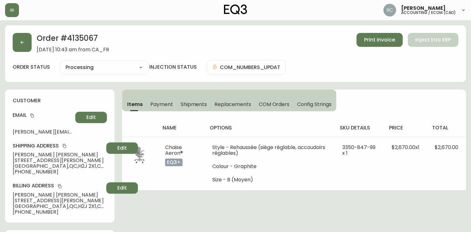
click at [24, 167] on span "Montréal , QC , H2J 2X1 , CA" at bounding box center [58, 166] width 91 height 6
copy span "Montréal , QC , H2J 2X1 , CA"
click at [29, 173] on span "+15149627710" at bounding box center [58, 172] width 91 height 6
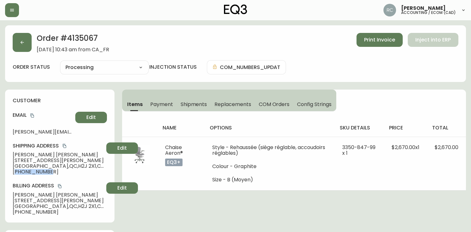
drag, startPoint x: 29, startPoint y: 173, endPoint x: 11, endPoint y: 170, distance: 18.9
click at [29, 173] on span "+15149627710" at bounding box center [58, 172] width 91 height 6
copy span "15149627710"
drag, startPoint x: 147, startPoint y: 129, endPoint x: 67, endPoint y: 120, distance: 80.6
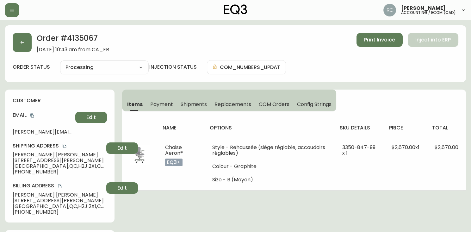
click at [147, 129] on th at bounding box center [139, 128] width 35 height 18
click at [25, 153] on span "Melanie Campeau" at bounding box center [58, 155] width 91 height 6
copy span "Melanie Campeau"
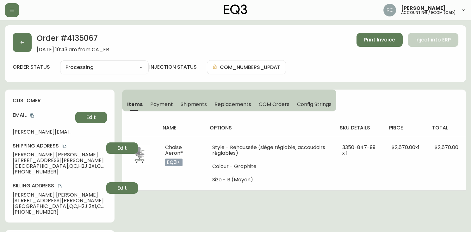
click at [202, 49] on div "Order # 4135067 September 3, 2025 at 10:43 am from CA_FR Print Invoice Inject i…" at bounding box center [236, 43] width 446 height 20
